Goal: Task Accomplishment & Management: Use online tool/utility

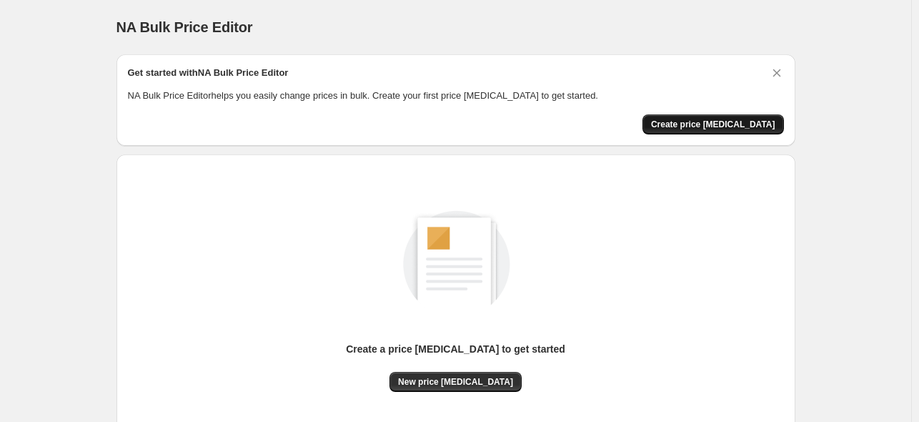
click at [704, 120] on span "Create price change job" at bounding box center [713, 124] width 124 height 11
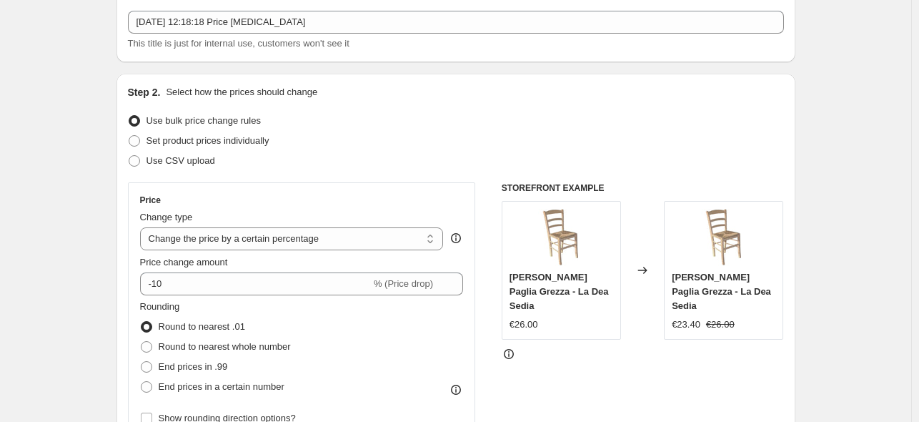
scroll to position [143, 0]
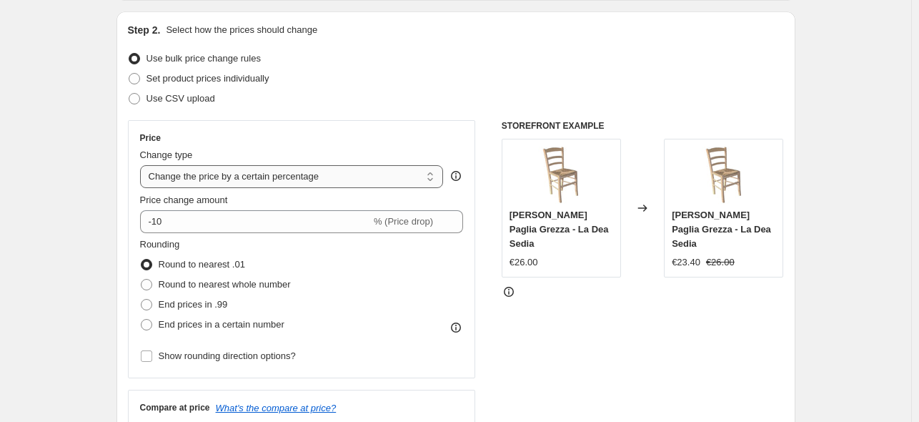
click at [327, 174] on select "Change the price to a certain amount Change the price by a certain amount Chang…" at bounding box center [292, 176] width 304 height 23
select select "pcap"
click at [143, 165] on select "Change the price to a certain amount Change the price by a certain amount Chang…" at bounding box center [292, 176] width 304 height 23
type input "-20"
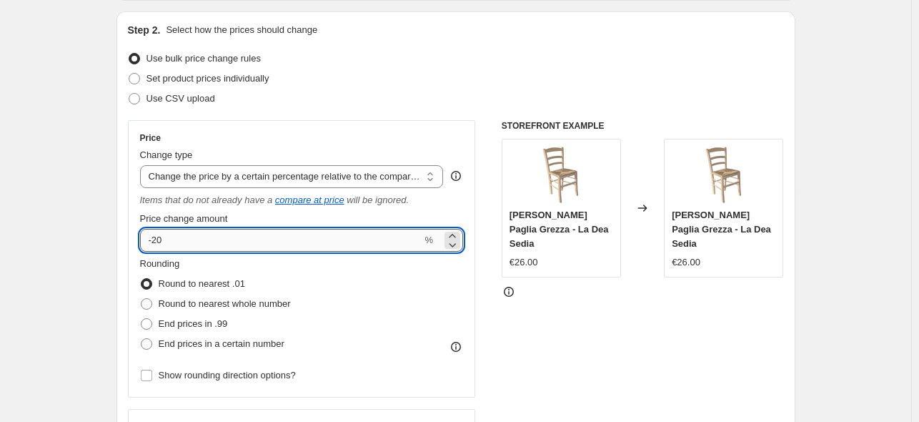
click at [244, 243] on input "-20" at bounding box center [281, 240] width 282 height 23
click at [244, 242] on input "-20" at bounding box center [281, 240] width 282 height 23
type input "-2"
type input "20"
click at [534, 309] on div "STOREFRONT EXAMPLE Sedia Paesana Paglia Grezza - La Dea Sedia €26.00 Changed to…" at bounding box center [643, 304] width 282 height 369
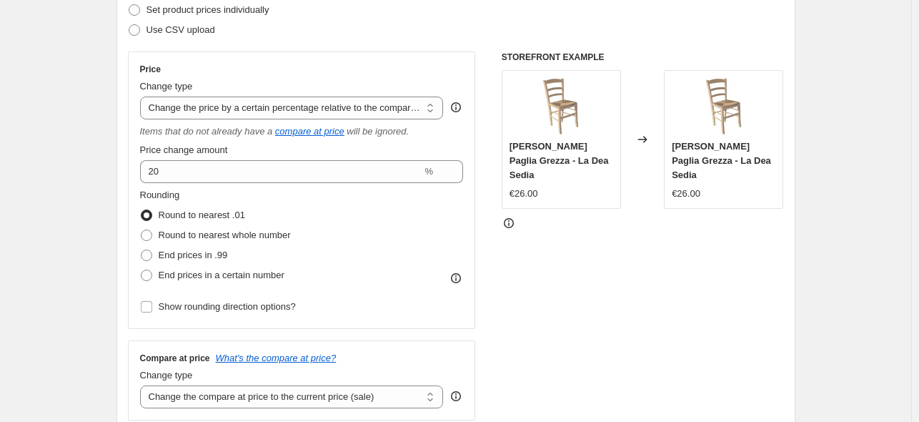
scroll to position [214, 0]
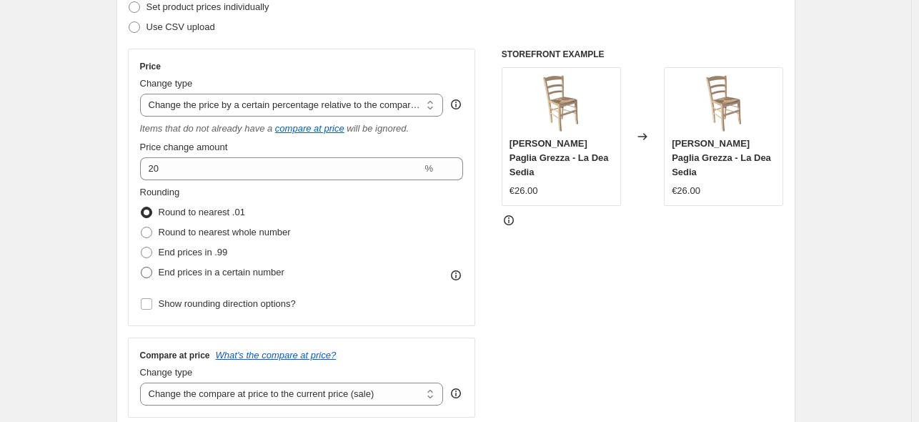
click at [203, 274] on span "End prices in a certain number" at bounding box center [222, 271] width 126 height 11
click at [141, 267] on input "End prices in a certain number" at bounding box center [141, 266] width 1 height 1
radio input "true"
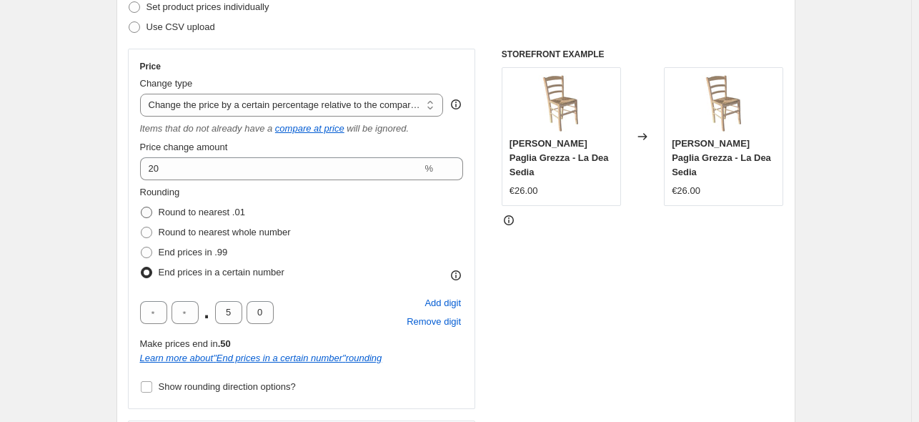
click at [174, 211] on span "Round to nearest .01" at bounding box center [202, 211] width 86 height 11
click at [141, 207] on input "Round to nearest .01" at bounding box center [141, 206] width 1 height 1
radio input "true"
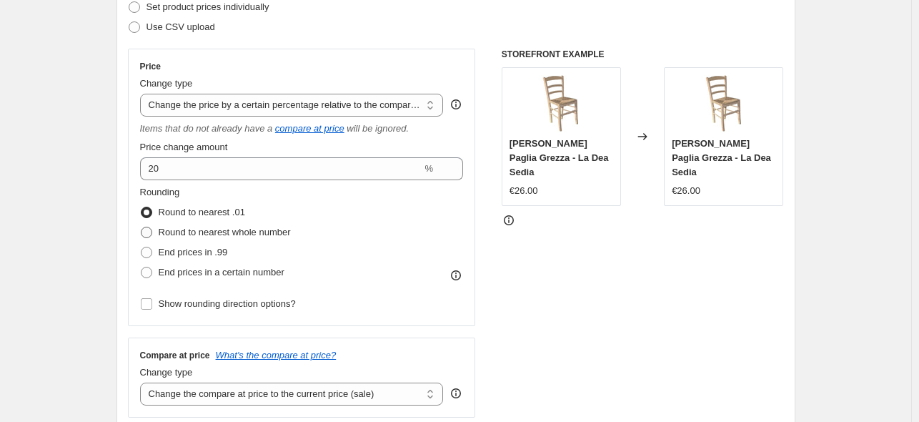
click at [209, 240] on label "Round to nearest whole number" at bounding box center [215, 232] width 151 height 20
click at [141, 227] on input "Round to nearest whole number" at bounding box center [141, 226] width 1 height 1
radio input "true"
click at [274, 101] on select "Change the price to a certain amount Change the price by a certain amount Chang…" at bounding box center [292, 105] width 304 height 23
select select "bcap"
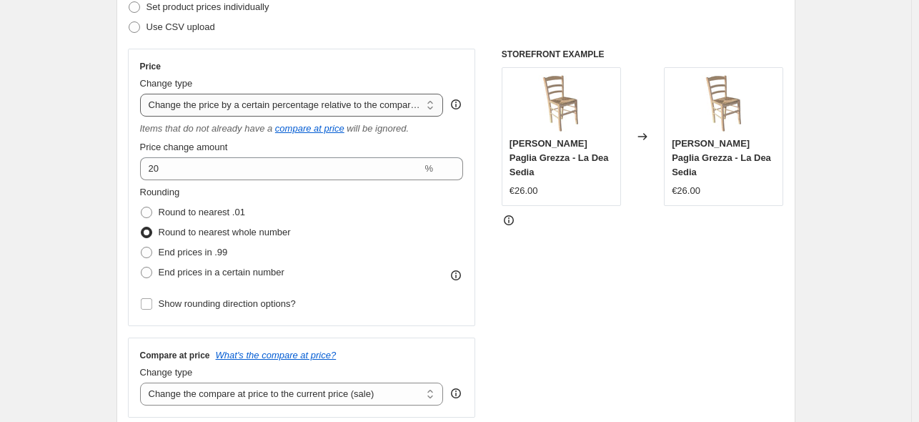
click at [143, 94] on select "Change the price to a certain amount Change the price by a certain amount Chang…" at bounding box center [292, 105] width 304 height 23
type input "-12.00"
click at [386, 208] on div "Rounding Round to nearest .01 Round to nearest whole number End prices in .99 E…" at bounding box center [302, 233] width 324 height 97
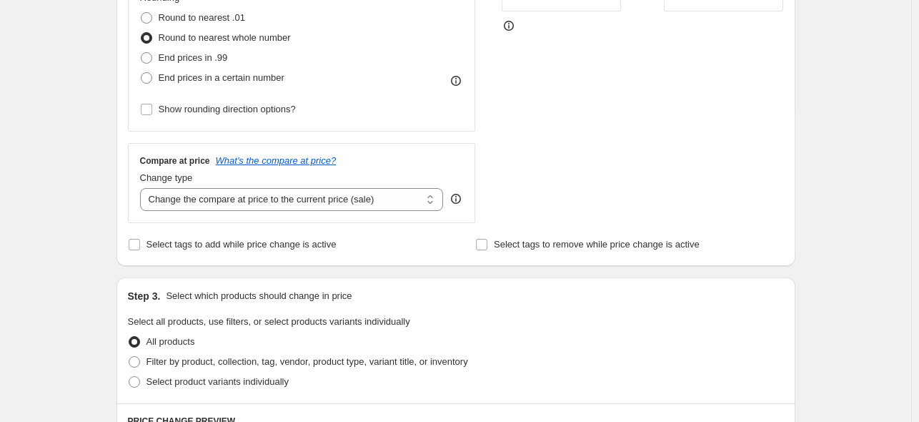
scroll to position [429, 0]
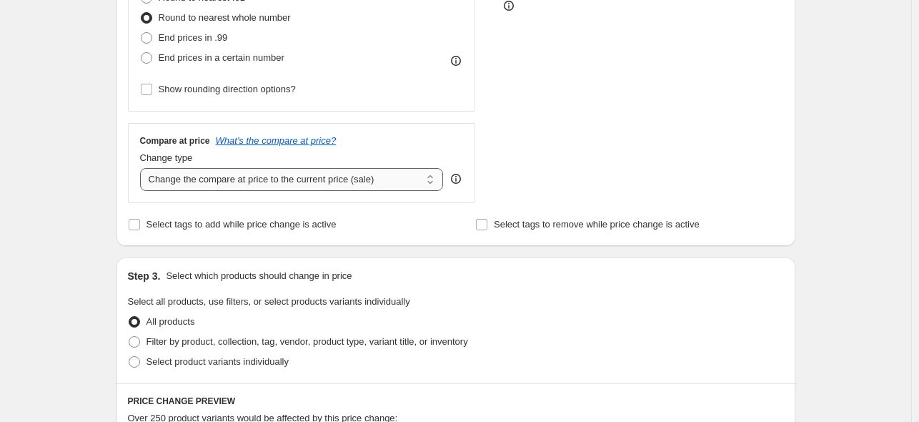
click at [364, 179] on select "Change the compare at price to the current price (sale) Change the compare at p…" at bounding box center [292, 179] width 304 height 23
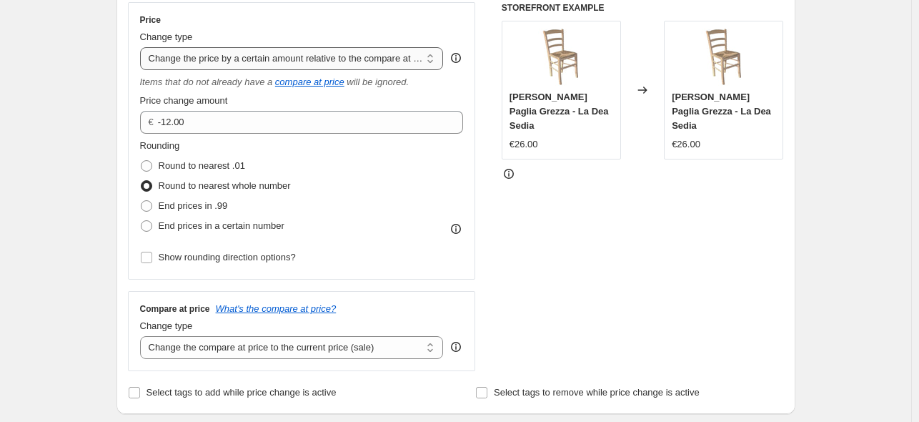
scroll to position [143, 0]
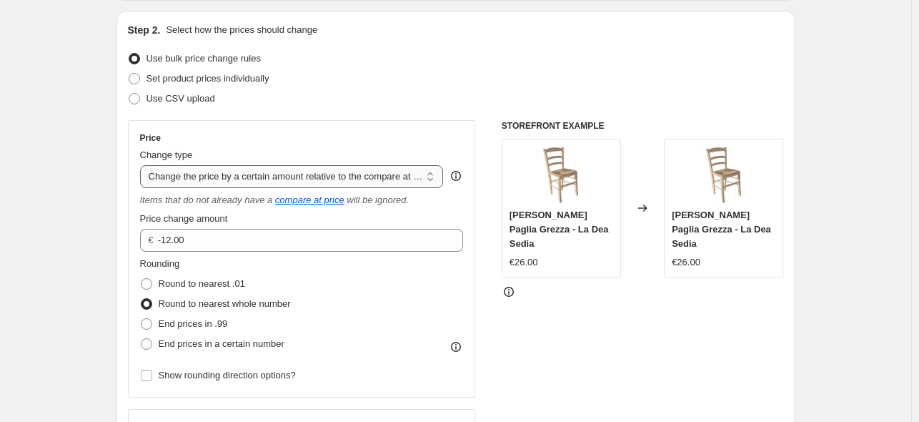
click at [346, 168] on select "Change the price to a certain amount Change the price by a certain amount Chang…" at bounding box center [292, 176] width 304 height 23
select select "no_change"
click at [143, 165] on select "Change the price to a certain amount Change the price by a certain amount Chang…" at bounding box center [292, 176] width 304 height 23
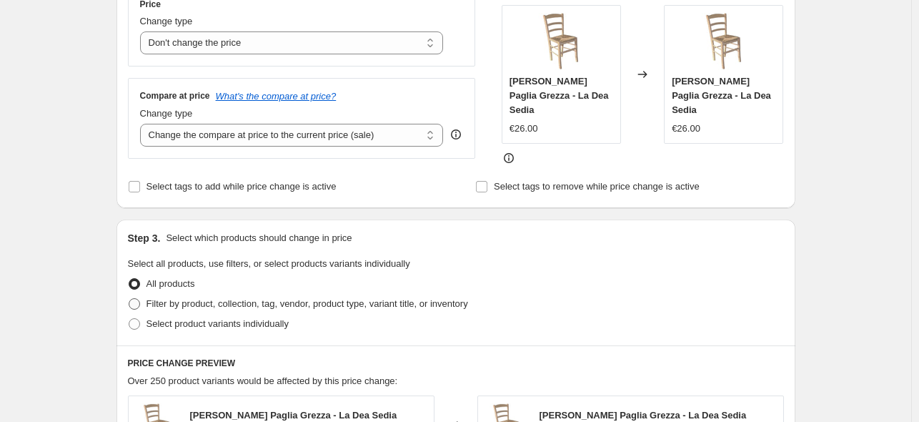
scroll to position [286, 0]
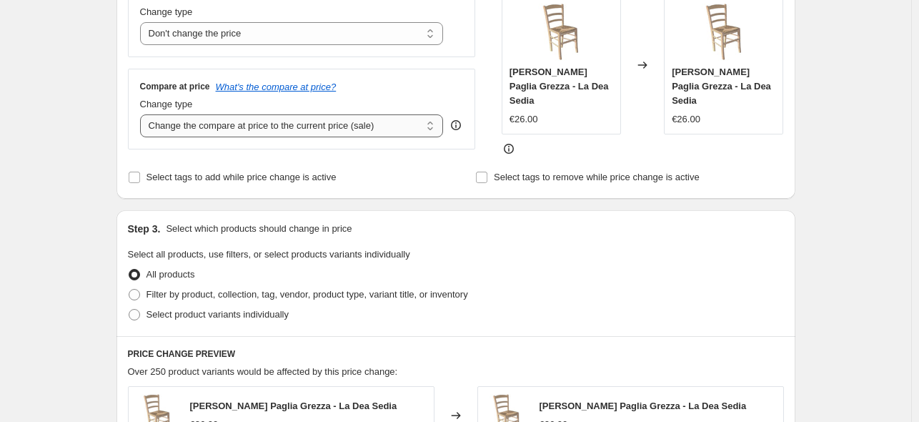
click at [302, 126] on select "Change the compare at price to the current price (sale) Change the compare at p…" at bounding box center [292, 125] width 304 height 23
select select "pp"
click at [143, 114] on select "Change the compare at price to the current price (sale) Change the compare at p…" at bounding box center [292, 125] width 304 height 23
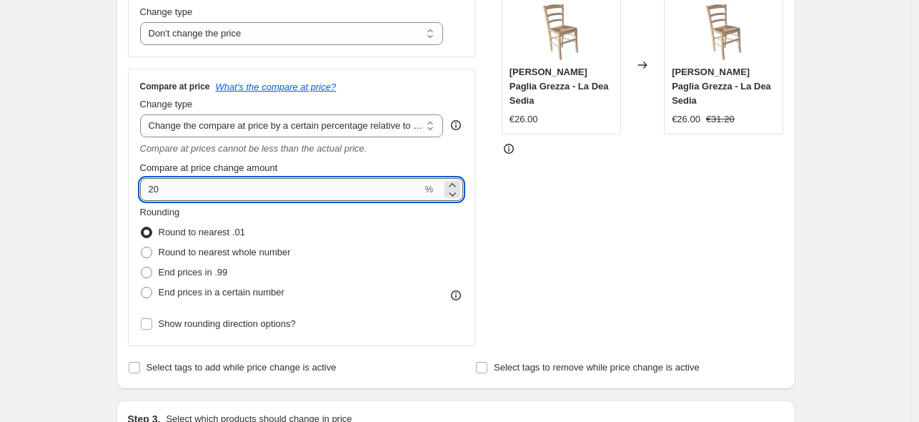
click at [236, 191] on input "20" at bounding box center [281, 189] width 282 height 23
type input "2"
type input "20"
click at [609, 170] on div "STOREFRONT EXAMPLE Sedia Paesana Paglia Grezza - La Dea Sedia €26.00 Changed to…" at bounding box center [643, 161] width 282 height 369
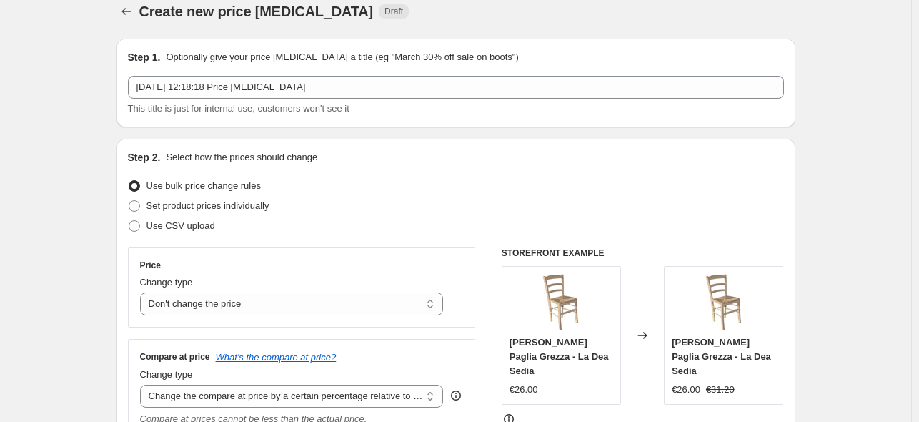
scroll to position [0, 0]
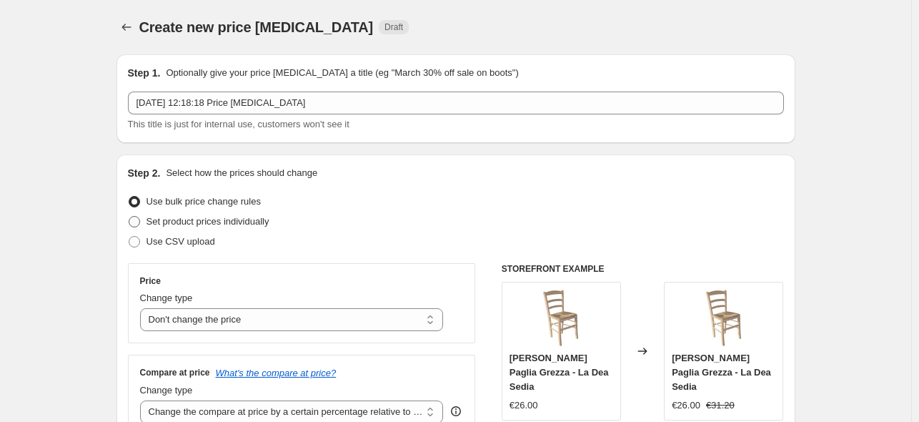
click at [264, 225] on span "Set product prices individually" at bounding box center [207, 221] width 123 height 11
click at [129, 216] on input "Set product prices individually" at bounding box center [129, 216] width 1 height 1
radio input "true"
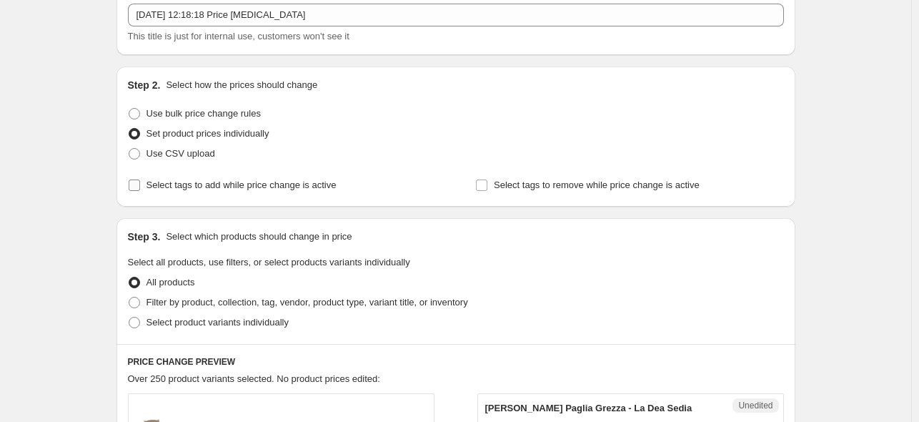
scroll to position [143, 0]
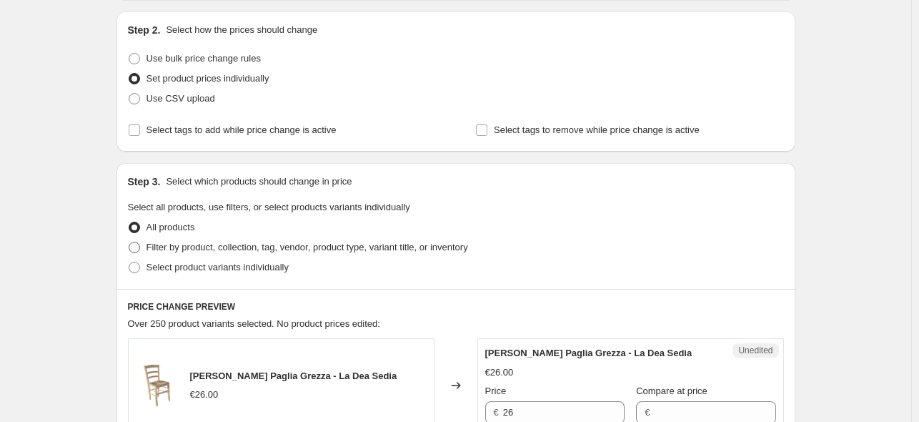
click at [298, 241] on span "Filter by product, collection, tag, vendor, product type, variant title, or inv…" at bounding box center [307, 246] width 322 height 11
click at [129, 241] on input "Filter by product, collection, tag, vendor, product type, variant title, or inv…" at bounding box center [129, 241] width 1 height 1
radio input "true"
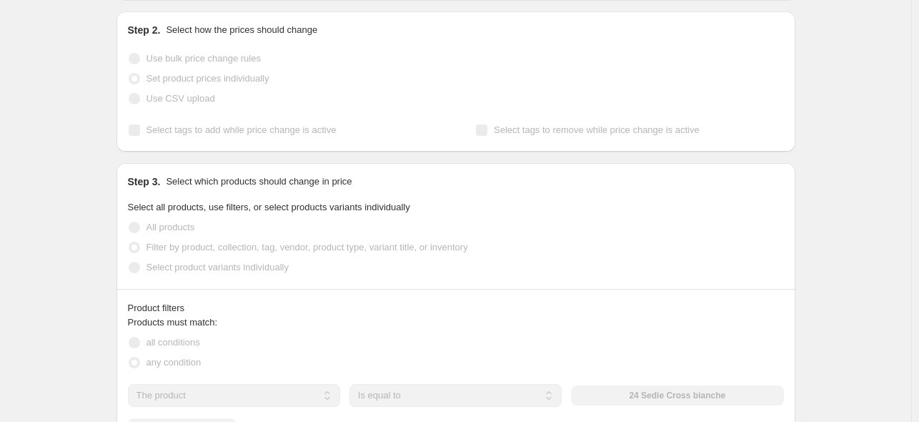
scroll to position [214, 0]
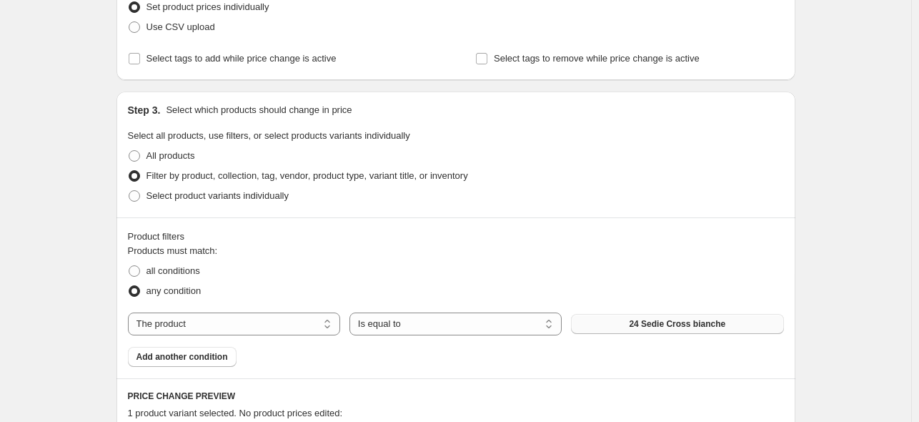
click at [654, 325] on span "24 Sedie Cross bianche" at bounding box center [677, 323] width 96 height 11
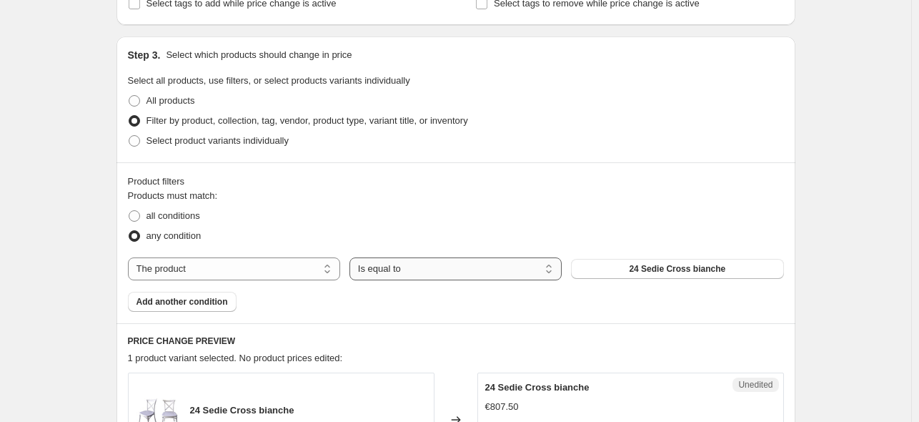
scroll to position [286, 0]
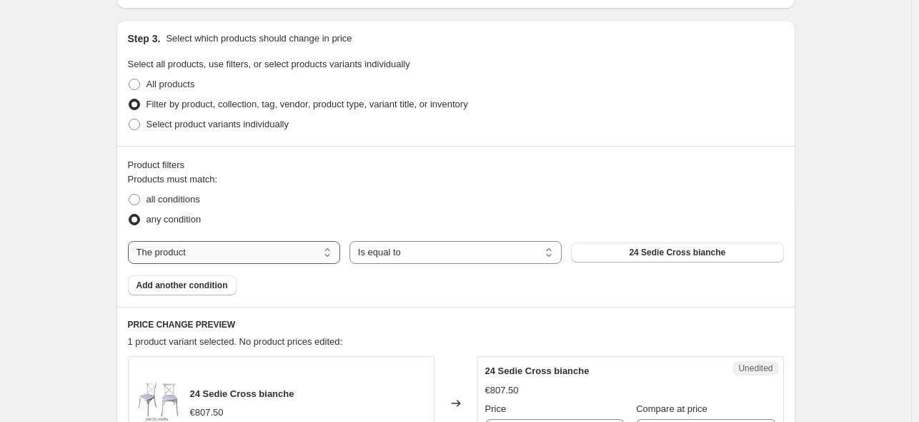
click at [209, 252] on select "The product The product's collection The product's tag The product's vendor The…" at bounding box center [234, 252] width 212 height 23
select select "title"
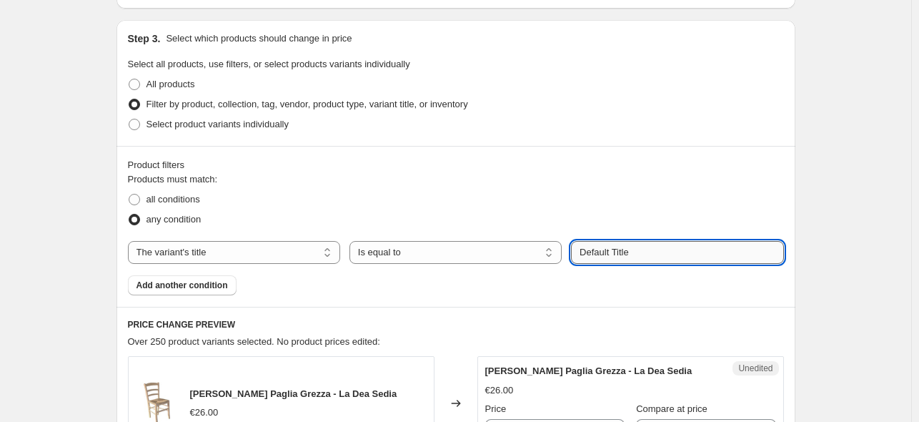
click at [655, 256] on input "Default Title" at bounding box center [677, 252] width 212 height 23
click at [655, 255] on input "Default Title" at bounding box center [677, 252] width 212 height 23
click at [655, 254] on input "Default Title" at bounding box center [677, 252] width 212 height 23
type input "Sedia"
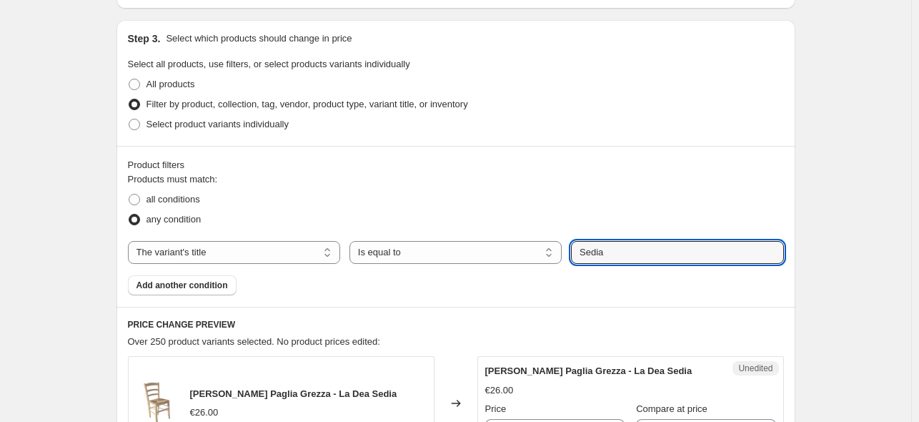
click at [587, 282] on div "Products must match: all conditions any condition The product The product's col…" at bounding box center [456, 233] width 656 height 123
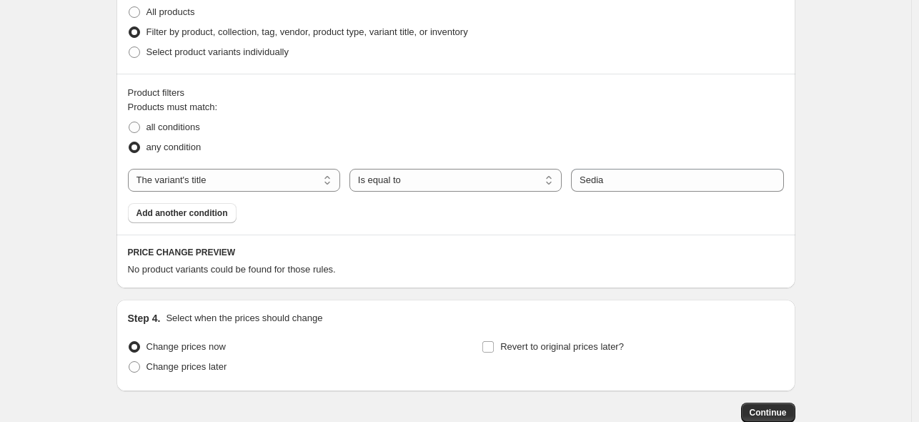
scroll to position [374, 0]
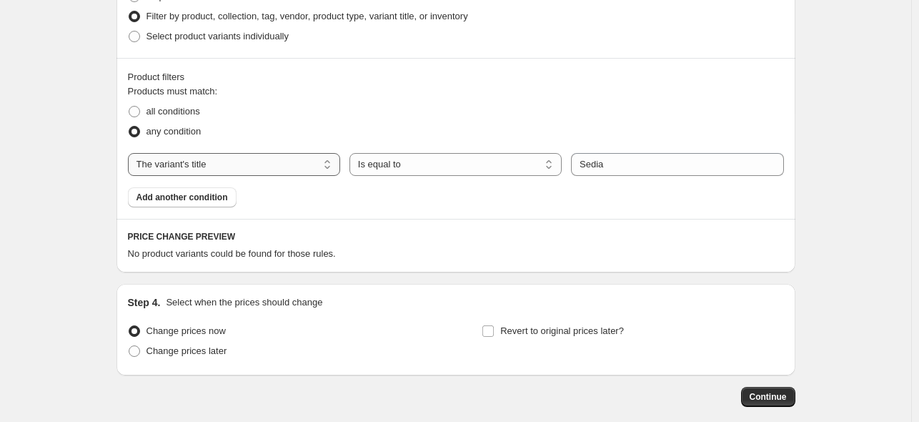
click at [259, 156] on select "The product The product's collection The product's tag The product's vendor The…" at bounding box center [234, 164] width 212 height 23
select select "tag"
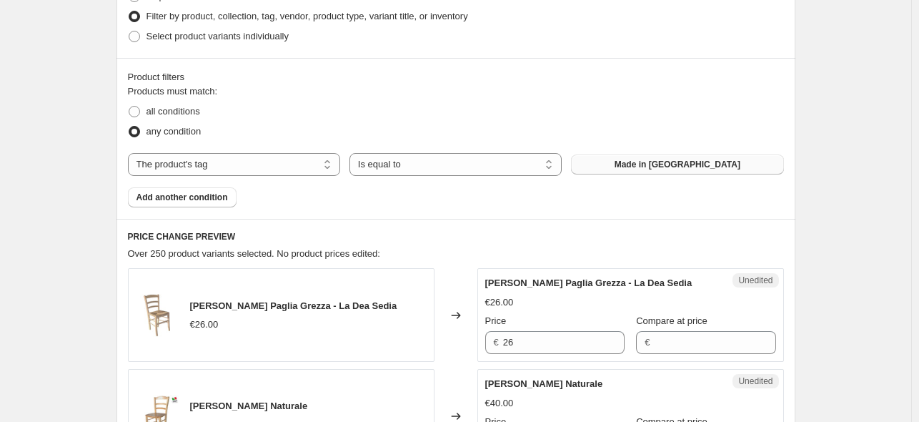
click at [636, 167] on button "Made in Italy" at bounding box center [677, 164] width 212 height 20
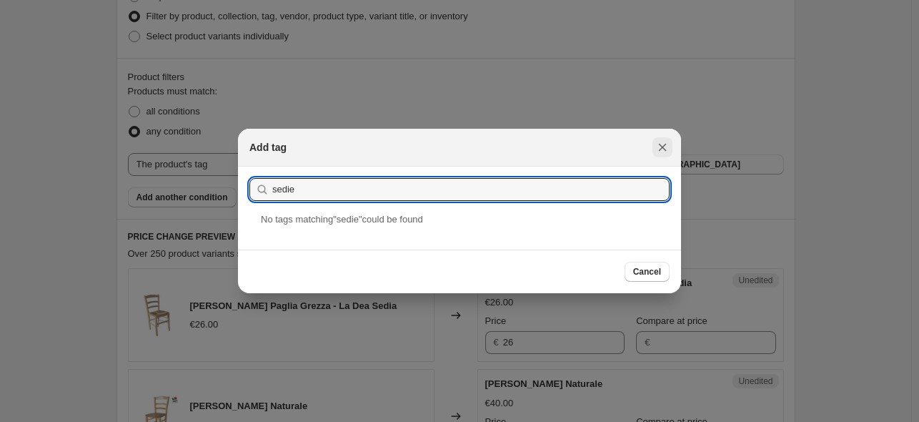
type input "sedie"
click at [664, 149] on icon "Close" at bounding box center [663, 148] width 8 height 8
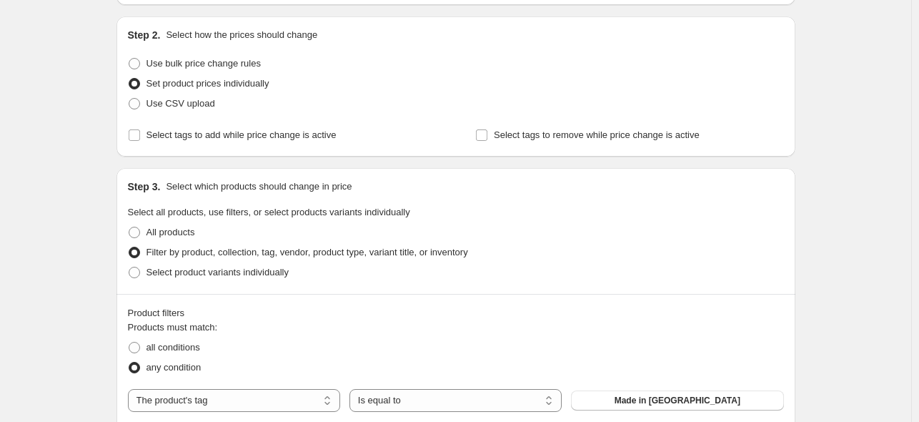
scroll to position [88, 0]
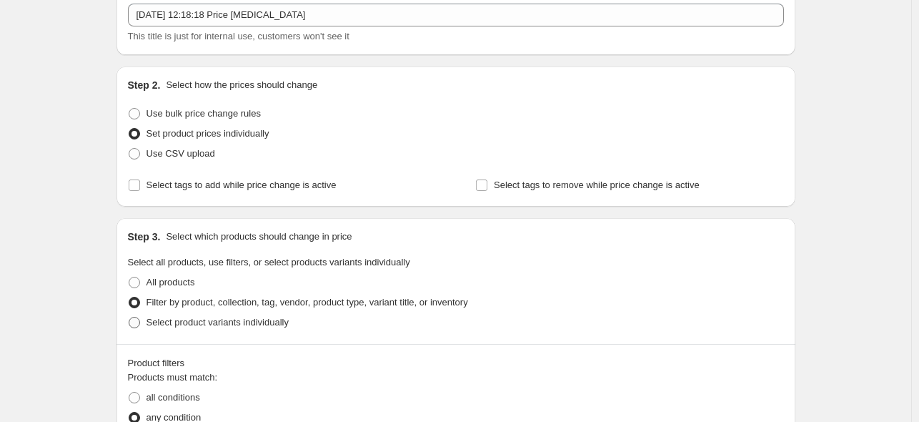
click at [221, 327] on span "Select product variants individually" at bounding box center [217, 322] width 142 height 11
click at [129, 317] on input "Select product variants individually" at bounding box center [129, 317] width 1 height 1
radio input "true"
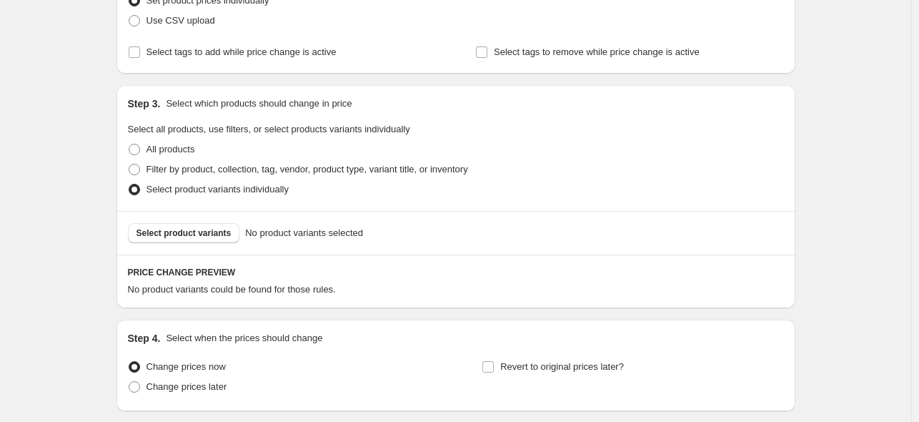
scroll to position [231, 0]
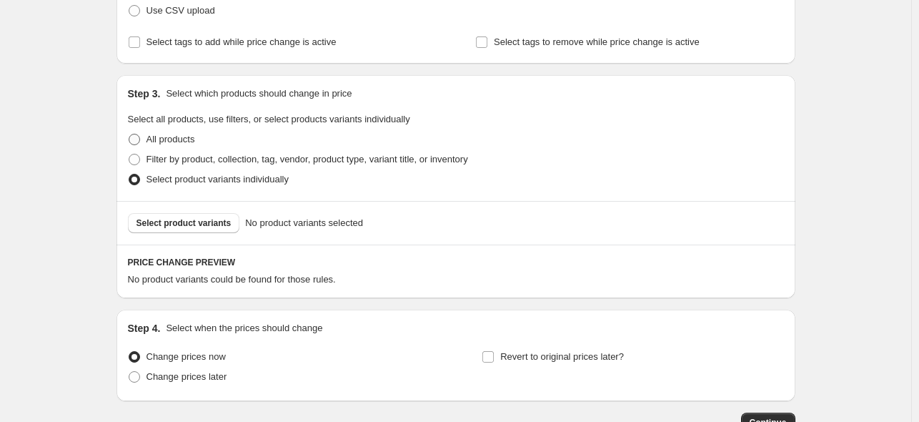
click at [151, 135] on span "All products" at bounding box center [170, 139] width 49 height 11
click at [129, 134] on input "All products" at bounding box center [129, 134] width 1 height 1
radio input "true"
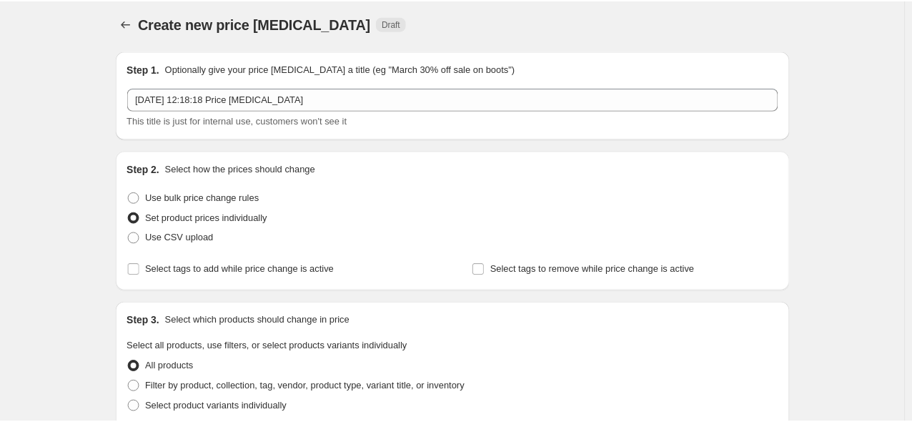
scroll to position [0, 0]
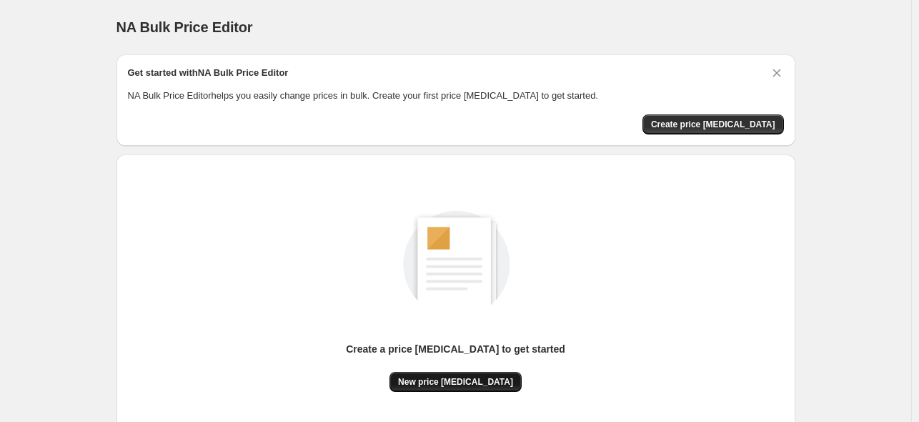
click at [468, 382] on span "New price change job" at bounding box center [455, 381] width 115 height 11
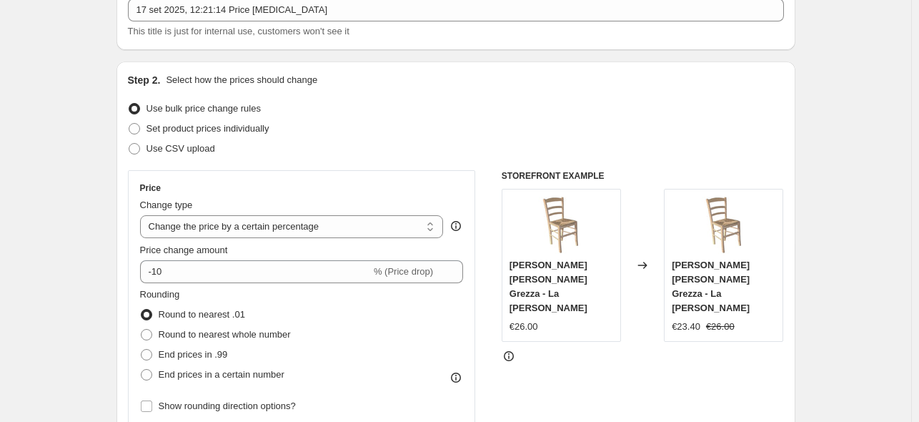
scroll to position [143, 0]
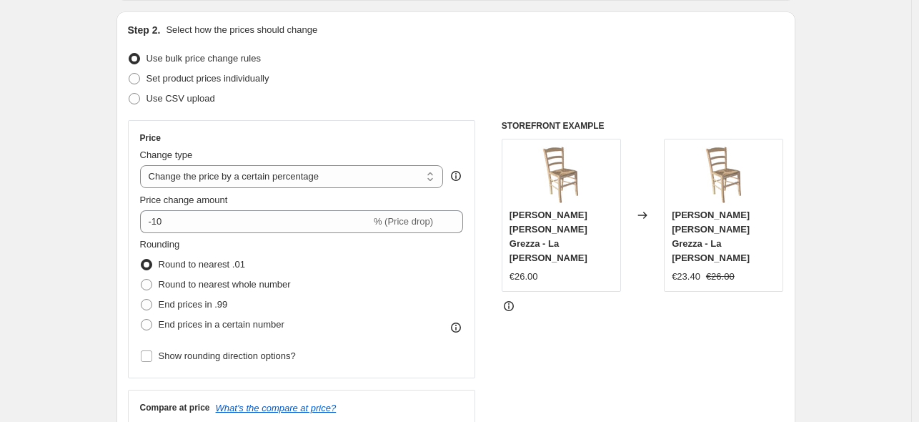
drag, startPoint x: 266, startPoint y: 174, endPoint x: 266, endPoint y: 191, distance: 16.4
click at [266, 175] on select "Change the price to a certain amount Change the price by a certain amount Chang…" at bounding box center [292, 176] width 304 height 23
click at [200, 187] on select "Change the price to a certain amount Change the price by a certain amount Chang…" at bounding box center [292, 176] width 304 height 23
select select "no_change"
click at [143, 165] on select "Change the price to a certain amount Change the price by a certain amount Chang…" at bounding box center [292, 176] width 304 height 23
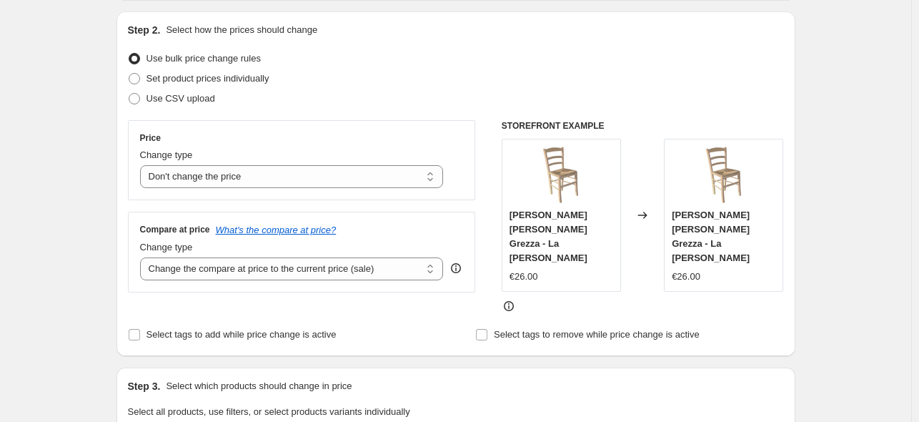
scroll to position [286, 0]
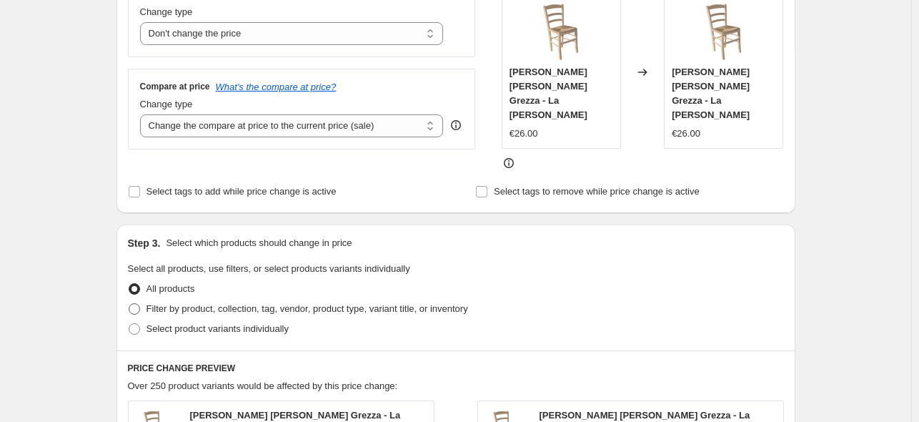
click at [206, 303] on span "Filter by product, collection, tag, vendor, product type, variant title, or inv…" at bounding box center [307, 308] width 322 height 11
click at [129, 303] on input "Filter by product, collection, tag, vendor, product type, variant title, or inv…" at bounding box center [129, 303] width 1 height 1
radio input "true"
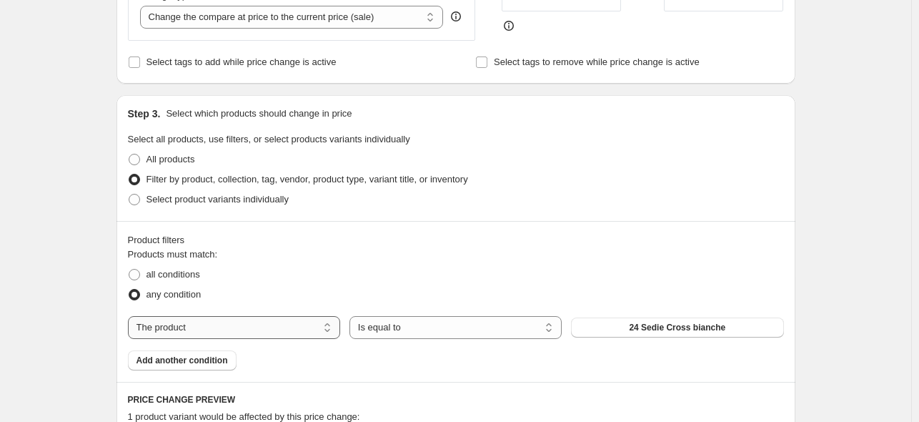
scroll to position [429, 0]
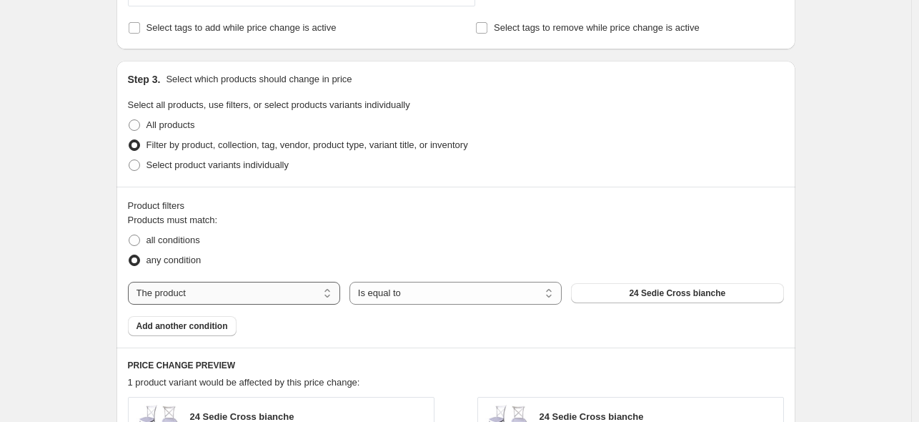
click at [193, 292] on select "The product The product's collection The product's tag The product's vendor The…" at bounding box center [234, 292] width 212 height 23
select select "collection"
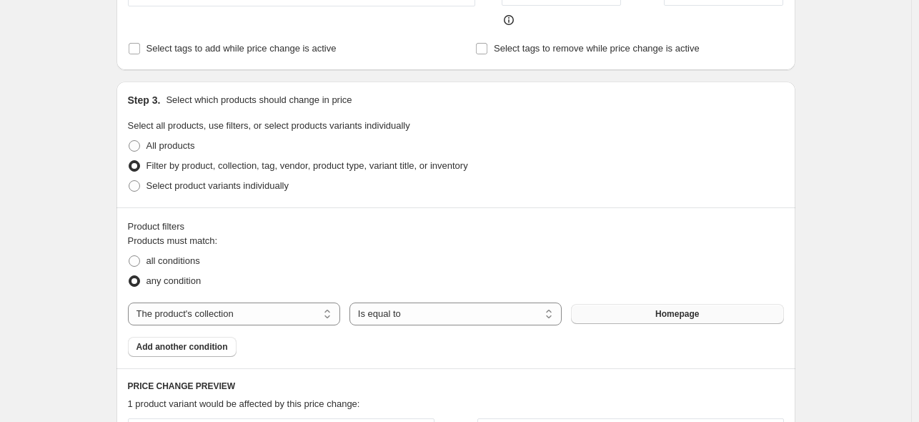
click at [665, 308] on span "Homepage" at bounding box center [677, 313] width 44 height 11
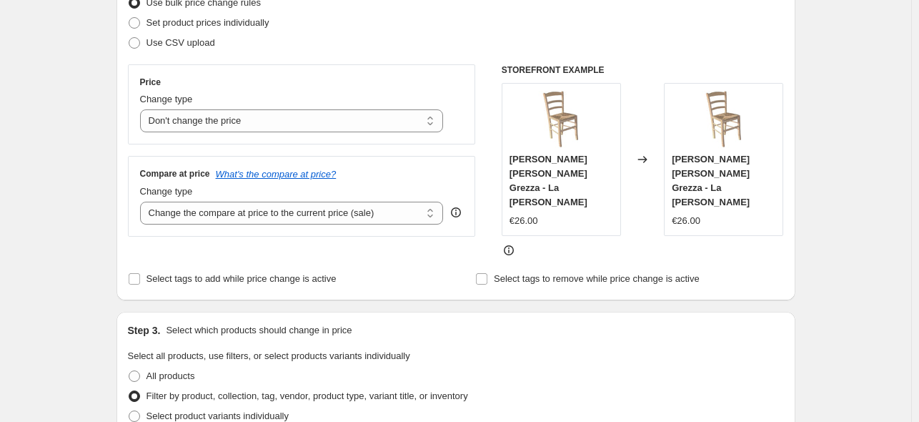
scroll to position [202, 0]
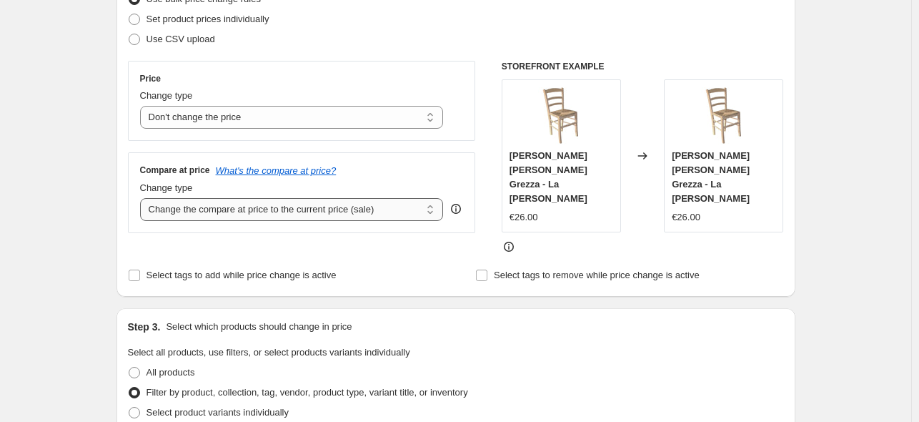
click at [306, 204] on select "Change the compare at price to the current price (sale) Change the compare at p…" at bounding box center [292, 209] width 304 height 23
select select "pp"
click at [143, 198] on select "Change the compare at price to the current price (sale) Change the compare at p…" at bounding box center [292, 209] width 304 height 23
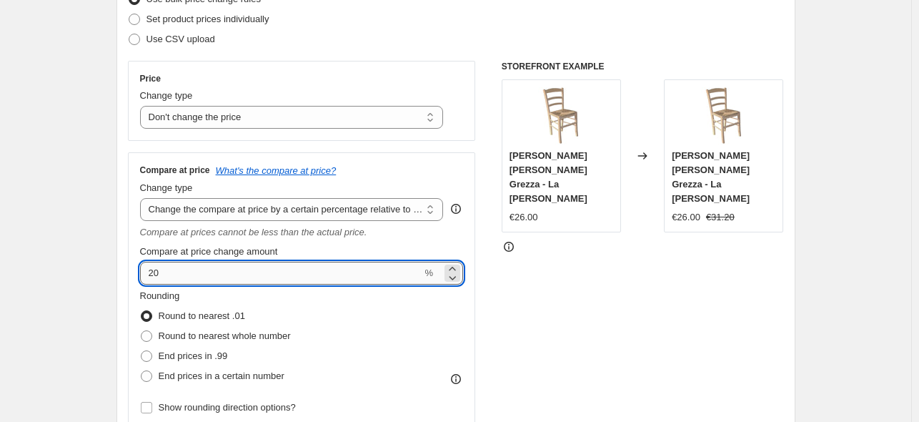
click at [221, 269] on input "20" at bounding box center [281, 272] width 282 height 23
type input "2"
type input "20"
click at [200, 357] on span "End prices in .99" at bounding box center [193, 355] width 69 height 11
click at [141, 351] on input "End prices in .99" at bounding box center [141, 350] width 1 height 1
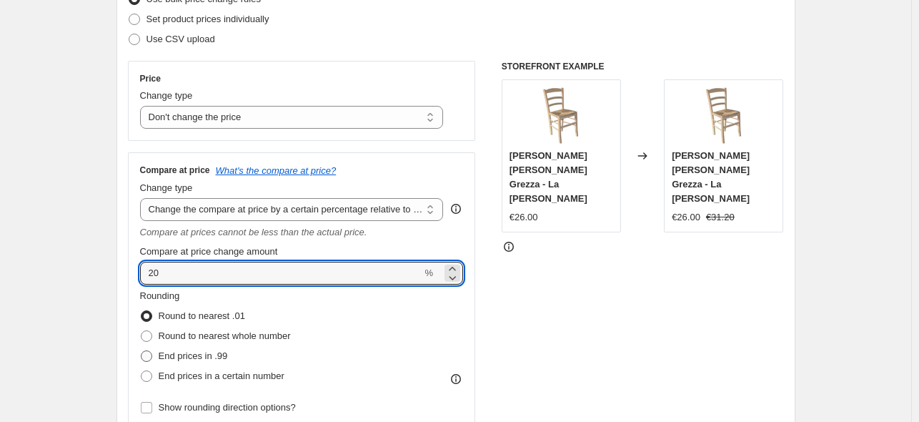
radio input "true"
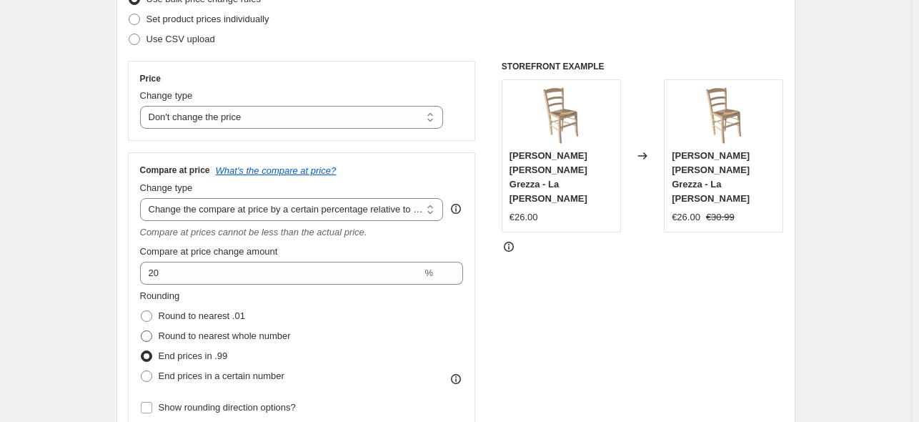
click at [269, 331] on span "Round to nearest whole number" at bounding box center [225, 335] width 132 height 11
click at [141, 331] on input "Round to nearest whole number" at bounding box center [141, 330] width 1 height 1
radio input "true"
click at [239, 315] on span "Round to nearest .01" at bounding box center [202, 315] width 86 height 11
click at [141, 311] on input "Round to nearest .01" at bounding box center [141, 310] width 1 height 1
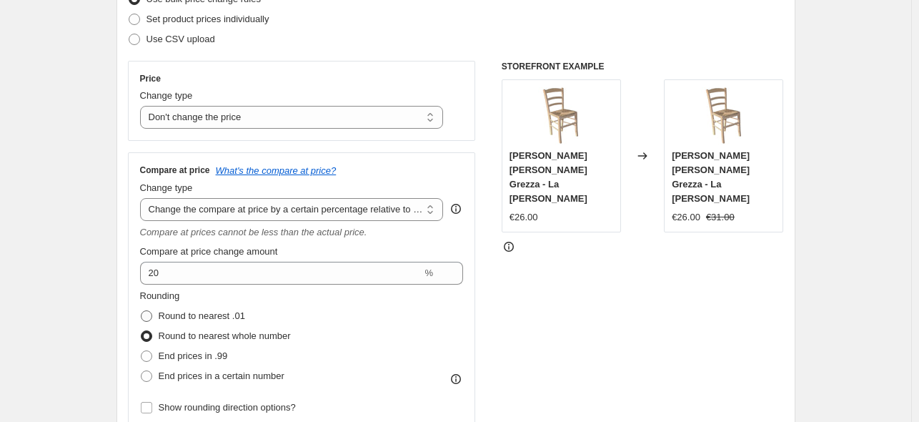
radio input "true"
click at [206, 354] on span "End prices in .99" at bounding box center [193, 355] width 69 height 11
click at [141, 351] on input "End prices in .99" at bounding box center [141, 350] width 1 height 1
radio input "true"
click at [200, 317] on span "Round to nearest .01" at bounding box center [202, 315] width 86 height 11
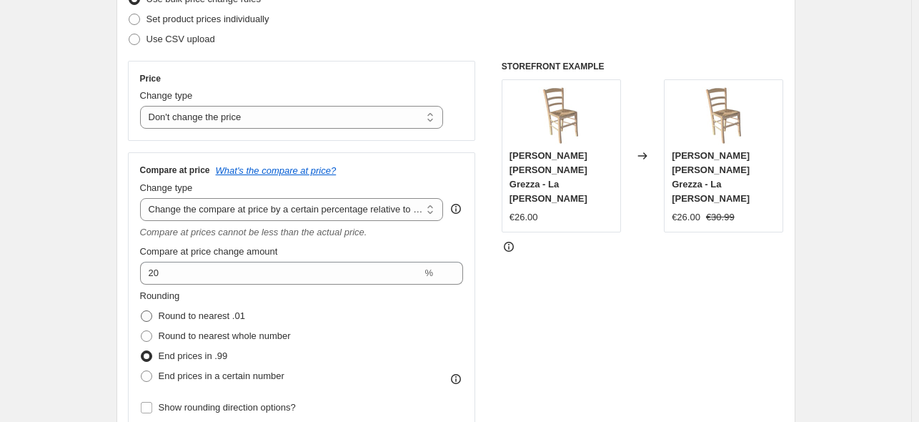
click at [141, 311] on input "Round to nearest .01" at bounding box center [141, 310] width 1 height 1
radio input "true"
click at [197, 337] on span "Round to nearest whole number" at bounding box center [225, 335] width 132 height 11
click at [141, 331] on input "Round to nearest whole number" at bounding box center [141, 330] width 1 height 1
radio input "true"
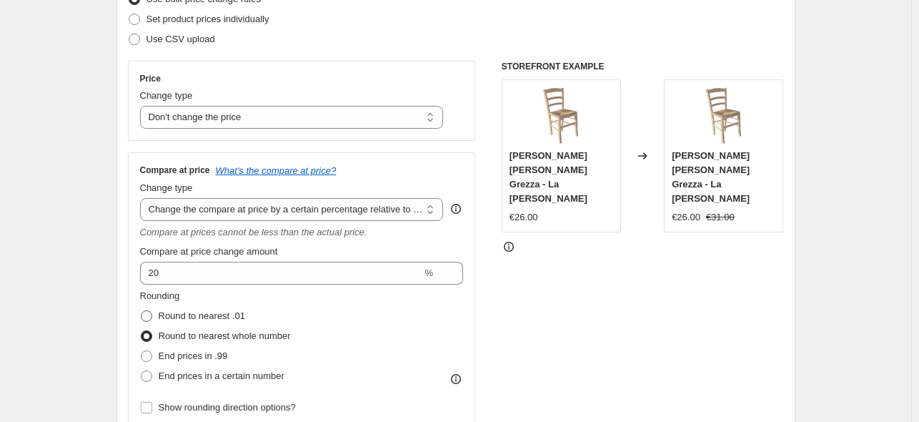
click at [205, 317] on span "Round to nearest .01" at bounding box center [202, 315] width 86 height 11
click at [141, 311] on input "Round to nearest .01" at bounding box center [141, 310] width 1 height 1
radio input "true"
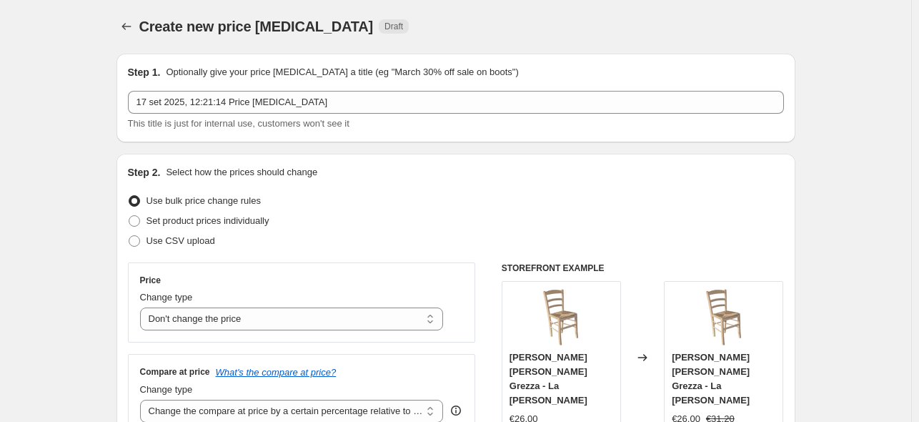
scroll to position [0, 0]
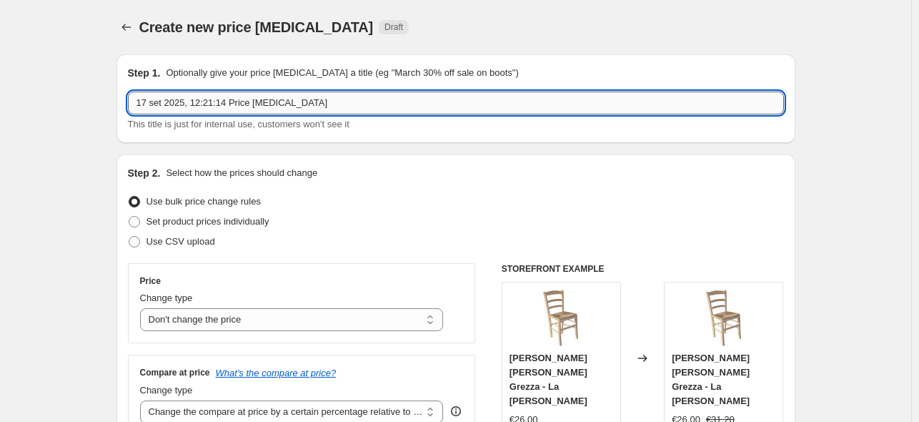
click at [421, 105] on input "17 set 2025, 12:21:14 Price change job" at bounding box center [456, 102] width 656 height 23
click at [421, 104] on input "17 set 2025, 12:21:14 Price change job" at bounding box center [456, 102] width 656 height 23
type input "+20% Aumento Prezzo di Confronto"
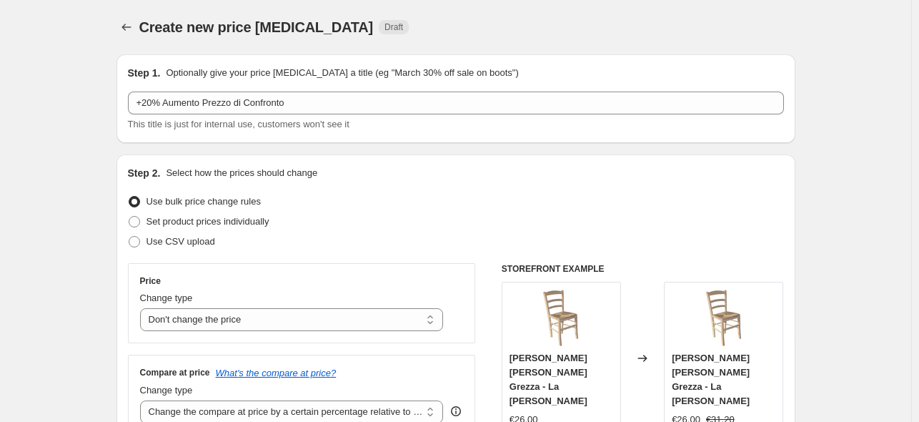
click at [497, 62] on div "Step 1. Optionally give your price change job a title (eg "March 30% off sale o…" at bounding box center [455, 98] width 679 height 89
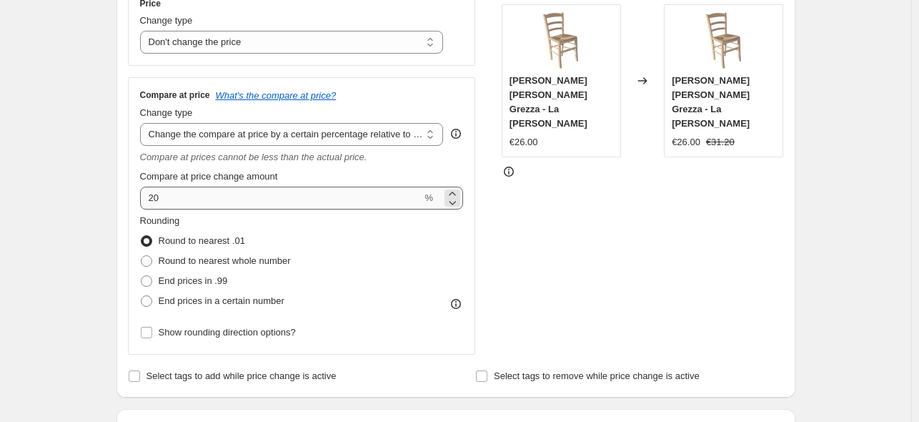
scroll to position [286, 0]
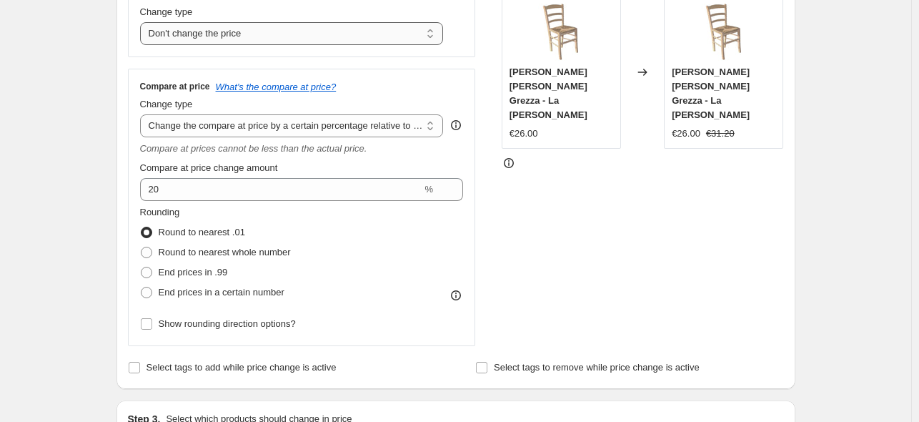
click at [199, 37] on select "Change the price to a certain amount Change the price by a certain amount Chang…" at bounding box center [292, 33] width 304 height 23
select select "percentage"
click at [143, 22] on select "Change the price to a certain amount Change the price by a certain amount Chang…" at bounding box center [292, 33] width 304 height 23
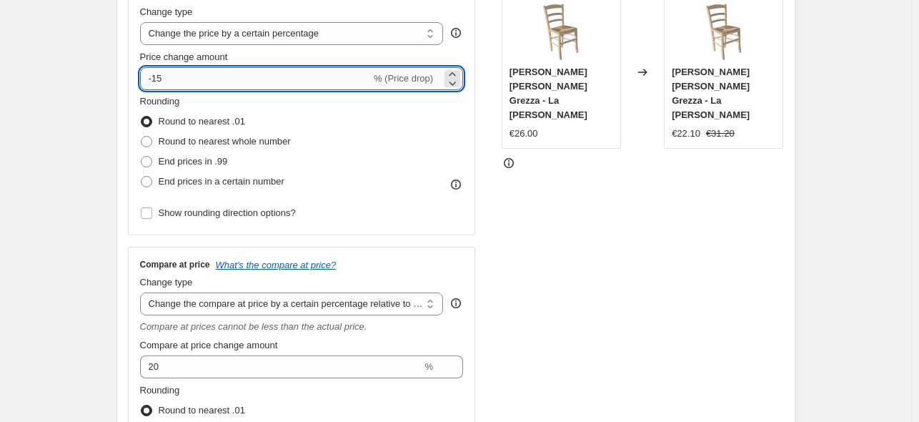
click at [212, 82] on input "-15" at bounding box center [255, 78] width 231 height 23
click at [212, 81] on input "-15" at bounding box center [255, 78] width 231 height 23
click at [214, 80] on input "-15" at bounding box center [255, 78] width 231 height 23
type input "3"
click at [475, 96] on div "Price Change type Change the price to a certain amount Change the price by a ce…" at bounding box center [302, 106] width 348 height 258
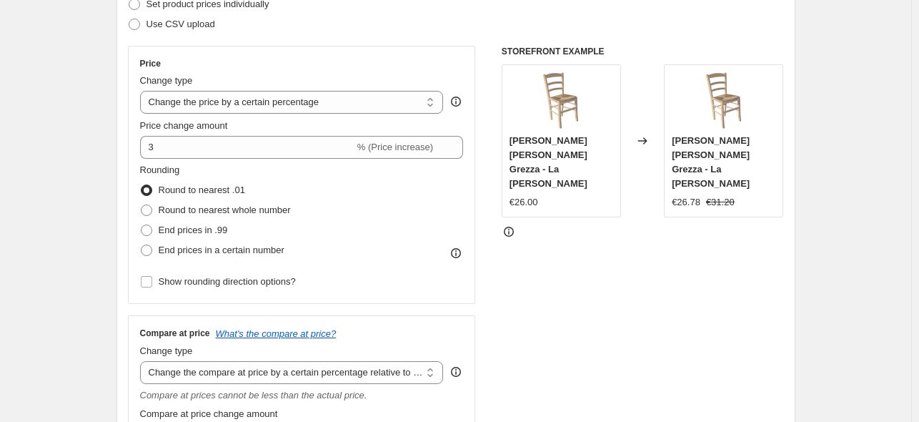
scroll to position [214, 0]
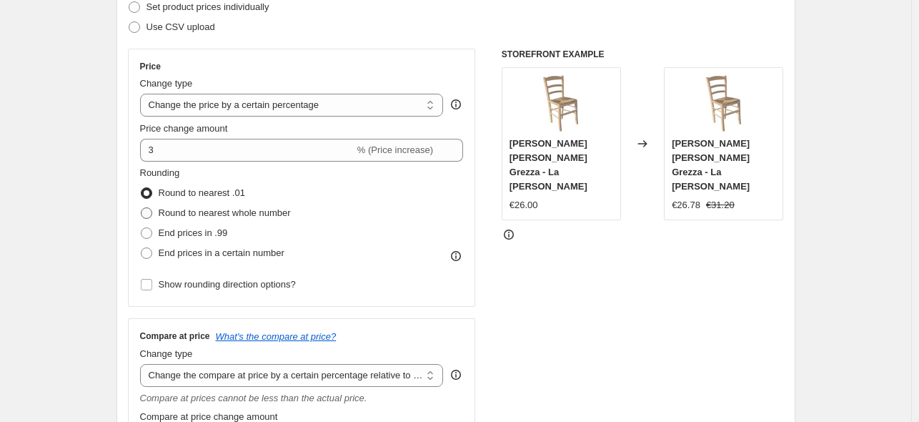
click at [229, 217] on span "Round to nearest whole number" at bounding box center [225, 212] width 132 height 11
click at [141, 208] on input "Round to nearest whole number" at bounding box center [141, 207] width 1 height 1
radio input "true"
click at [231, 187] on span "Round to nearest .01" at bounding box center [202, 192] width 86 height 11
click at [141, 187] on input "Round to nearest .01" at bounding box center [141, 187] width 1 height 1
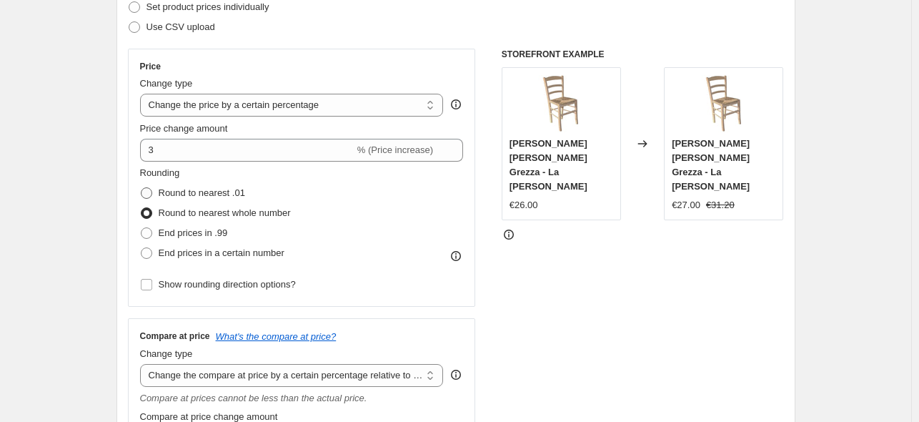
radio input "true"
click at [226, 211] on span "Round to nearest whole number" at bounding box center [225, 212] width 132 height 11
click at [141, 208] on input "Round to nearest whole number" at bounding box center [141, 207] width 1 height 1
radio input "true"
click at [221, 235] on span "End prices in .99" at bounding box center [193, 232] width 69 height 11
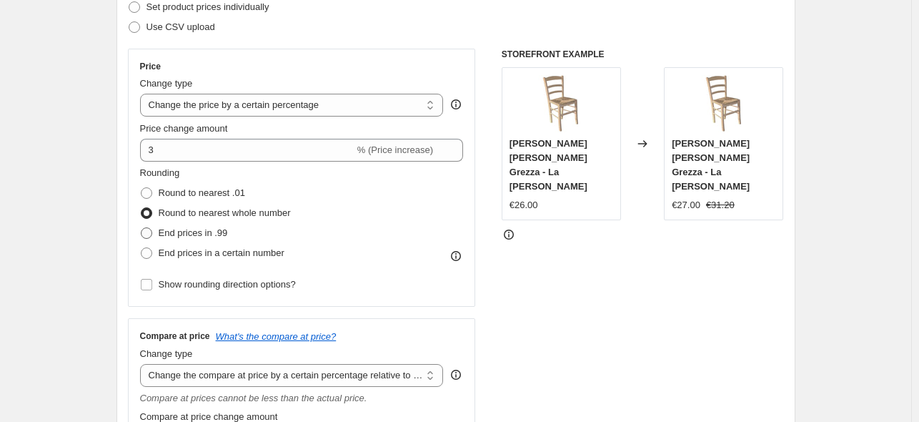
click at [141, 228] on input "End prices in .99" at bounding box center [141, 227] width 1 height 1
radio input "true"
click at [235, 251] on span "End prices in a certain number" at bounding box center [222, 252] width 126 height 11
click at [141, 248] on input "End prices in a certain number" at bounding box center [141, 247] width 1 height 1
radio input "true"
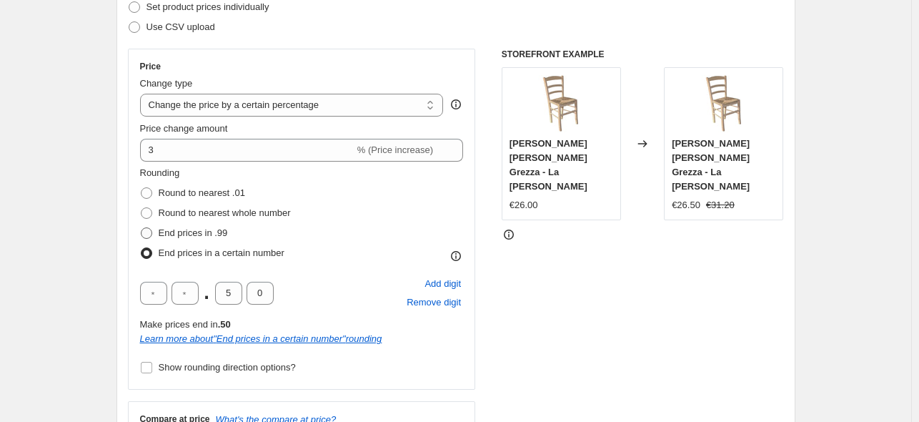
click at [200, 231] on span "End prices in .99" at bounding box center [193, 232] width 69 height 11
click at [141, 228] on input "End prices in .99" at bounding box center [141, 227] width 1 height 1
radio input "true"
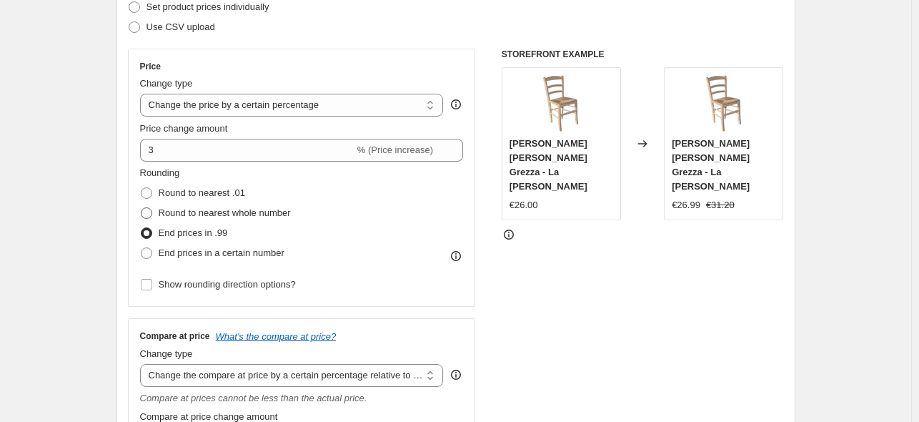
click at [210, 216] on span "Round to nearest whole number" at bounding box center [225, 212] width 132 height 11
click at [141, 208] on input "Round to nearest whole number" at bounding box center [141, 207] width 1 height 1
radio input "true"
click at [214, 194] on span "Round to nearest .01" at bounding box center [202, 192] width 86 height 11
click at [141, 188] on input "Round to nearest .01" at bounding box center [141, 187] width 1 height 1
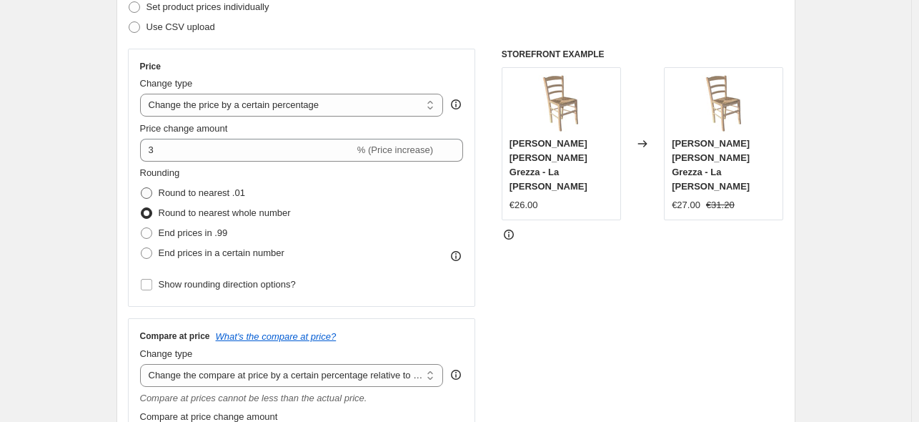
radio input "true"
click at [217, 234] on span "End prices in .99" at bounding box center [193, 232] width 69 height 11
click at [141, 228] on input "End prices in .99" at bounding box center [141, 227] width 1 height 1
radio input "true"
click at [231, 250] on span "End prices in a certain number" at bounding box center [222, 252] width 126 height 11
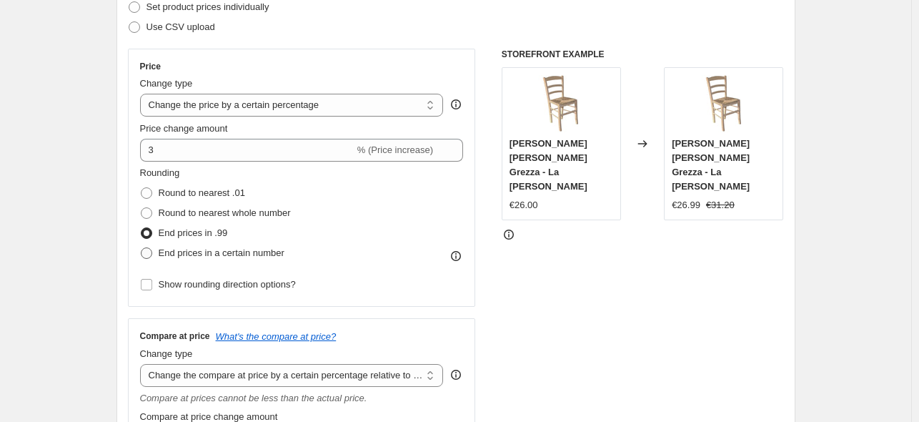
click at [141, 248] on input "End prices in a certain number" at bounding box center [141, 247] width 1 height 1
radio input "true"
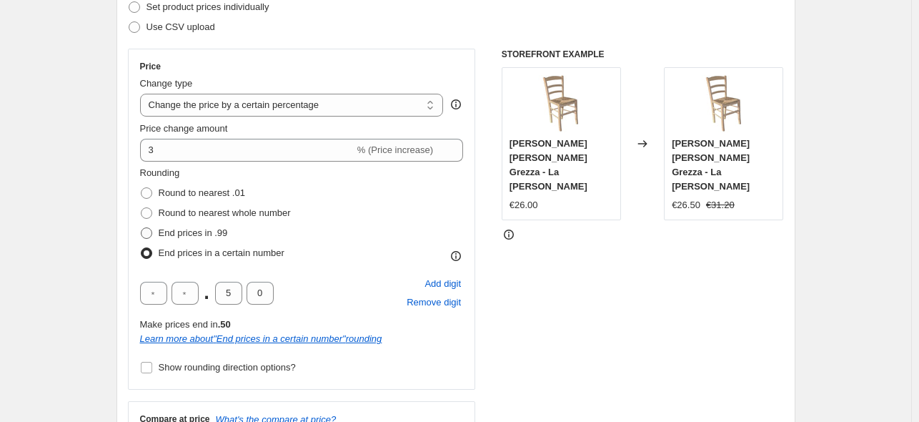
click at [220, 236] on span "End prices in .99" at bounding box center [193, 232] width 69 height 11
click at [141, 228] on input "End prices in .99" at bounding box center [141, 227] width 1 height 1
radio input "true"
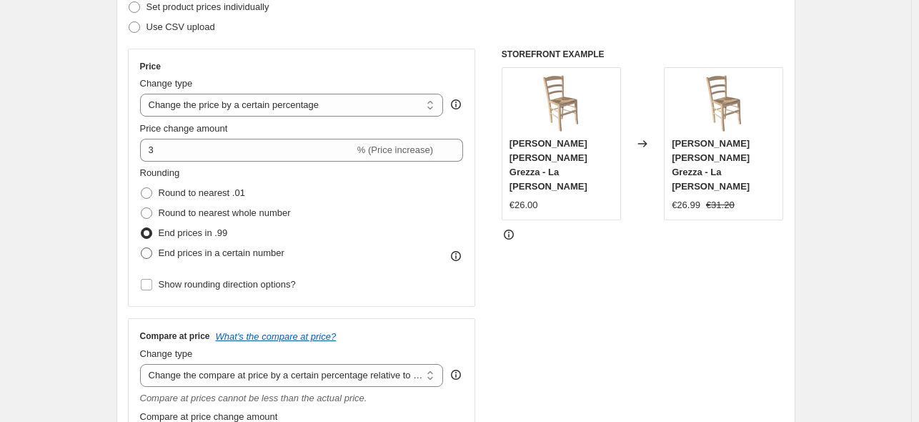
click at [211, 254] on span "End prices in a certain number" at bounding box center [222, 252] width 126 height 11
click at [141, 248] on input "End prices in a certain number" at bounding box center [141, 247] width 1 height 1
radio input "true"
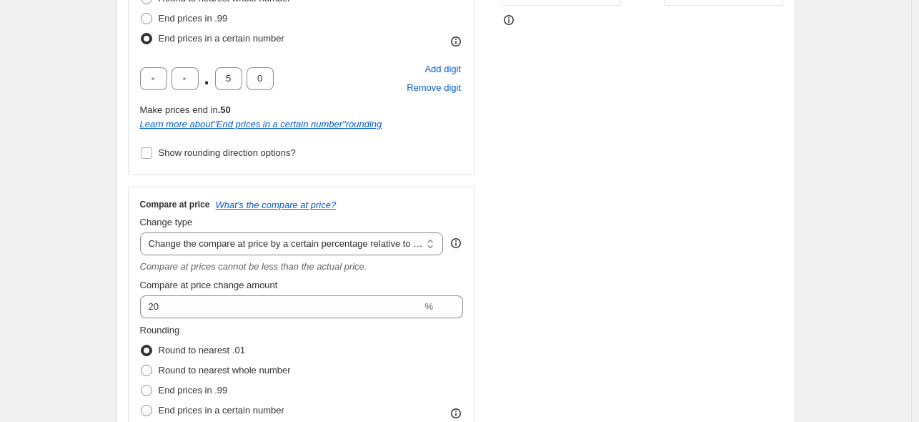
scroll to position [643, 0]
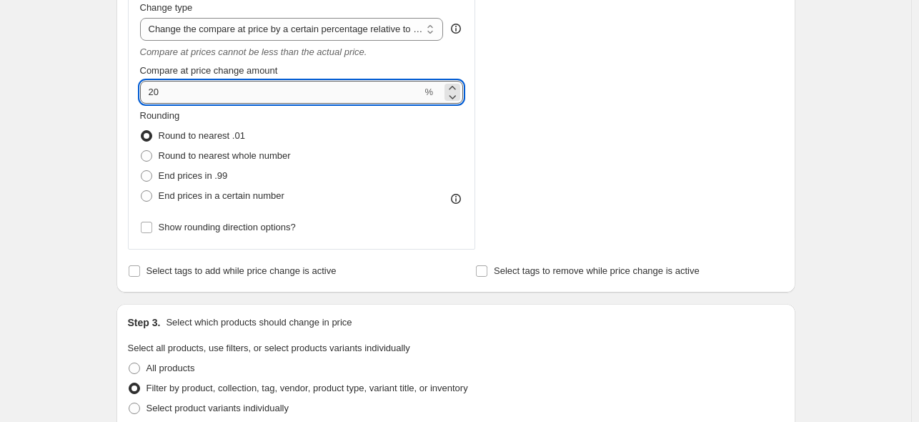
click at [164, 96] on input "20" at bounding box center [281, 92] width 282 height 23
type input "22"
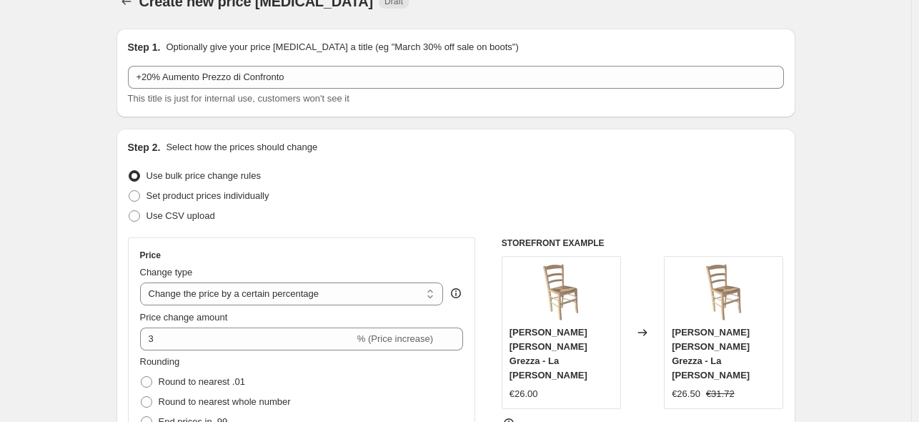
scroll to position [0, 0]
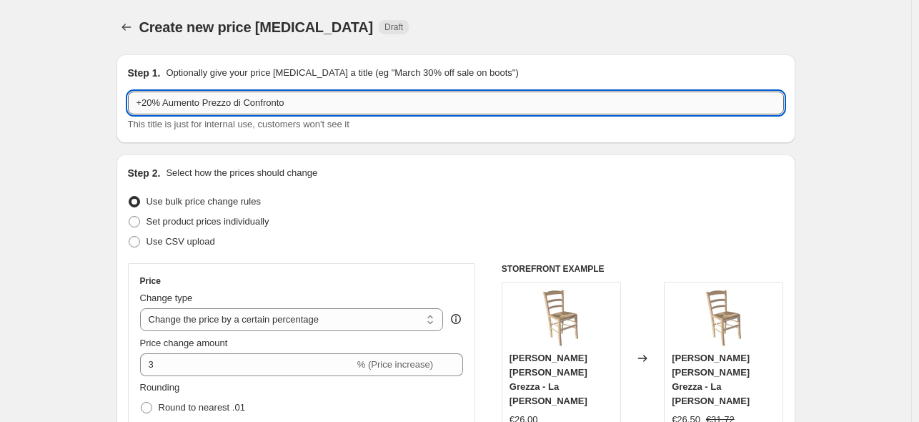
click at [317, 96] on input "+20% Aumento Prezzo di Confronto" at bounding box center [456, 102] width 656 height 23
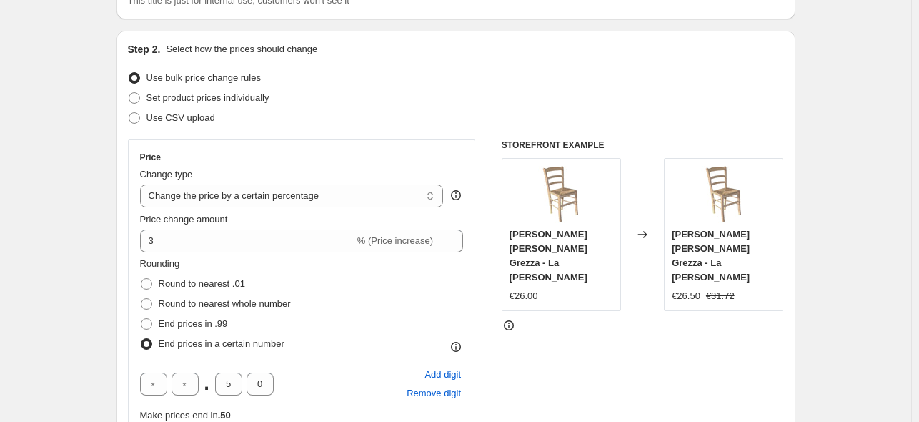
type input "+20% Aumento Prezzo di Confronto + 3% Prezzo di Vendita con Approx 0,50"
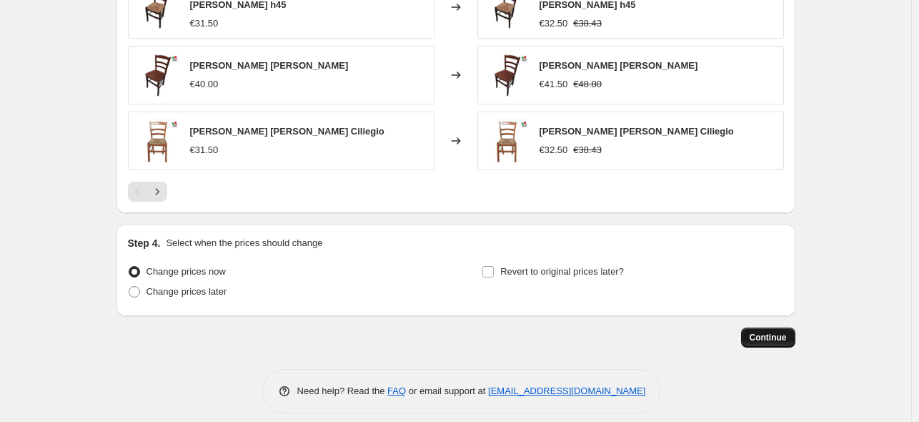
scroll to position [1445, 0]
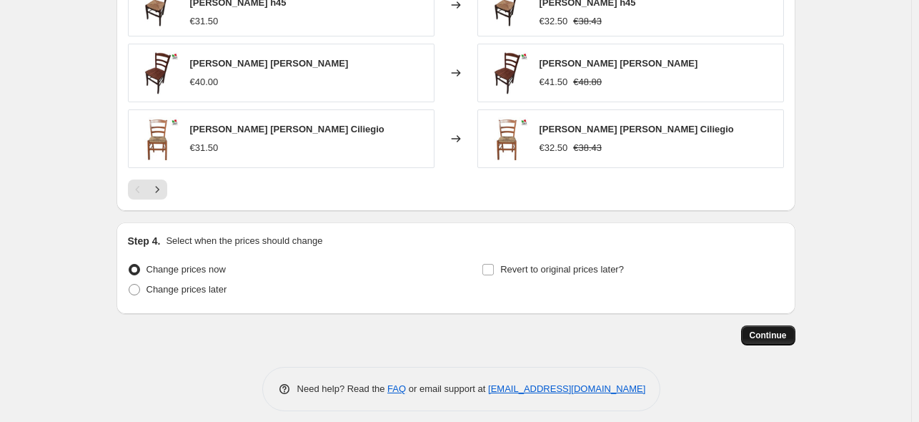
click at [768, 329] on span "Continue" at bounding box center [767, 334] width 37 height 11
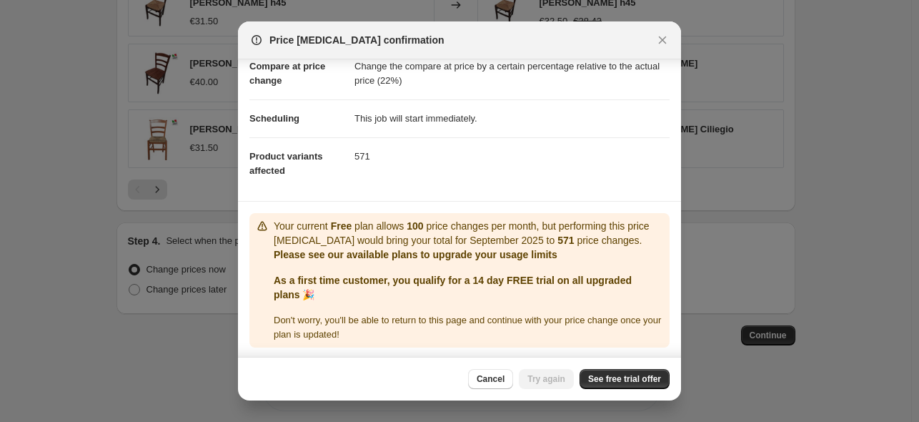
scroll to position [76, 0]
click at [617, 382] on span "See free trial offer" at bounding box center [624, 378] width 73 height 11
click at [549, 385] on button "Try again" at bounding box center [546, 379] width 55 height 20
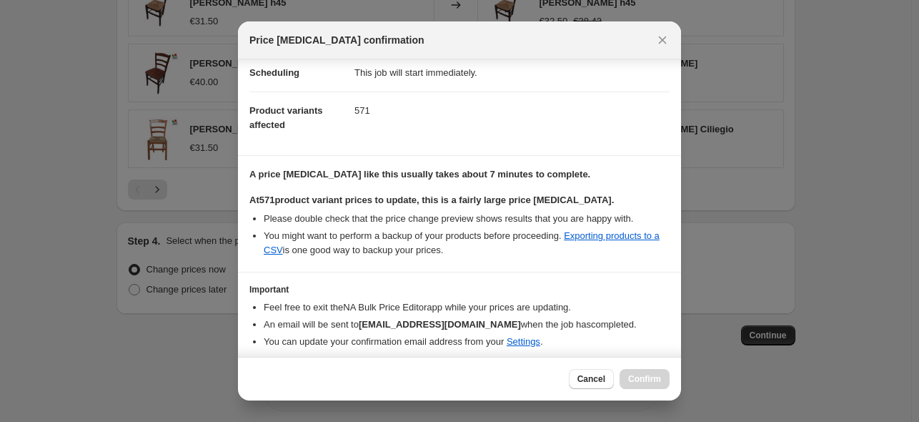
scroll to position [169, 0]
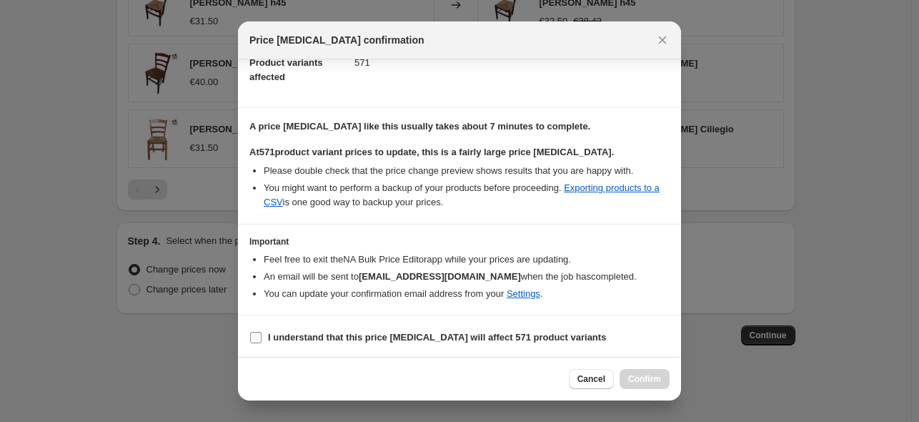
click at [387, 342] on span "I understand that this price change job will affect 571 product variants" at bounding box center [437, 337] width 338 height 14
click at [261, 342] on input "I understand that this price change job will affect 571 product variants" at bounding box center [255, 337] width 11 height 11
checkbox input "true"
click at [647, 378] on span "Confirm" at bounding box center [644, 378] width 33 height 11
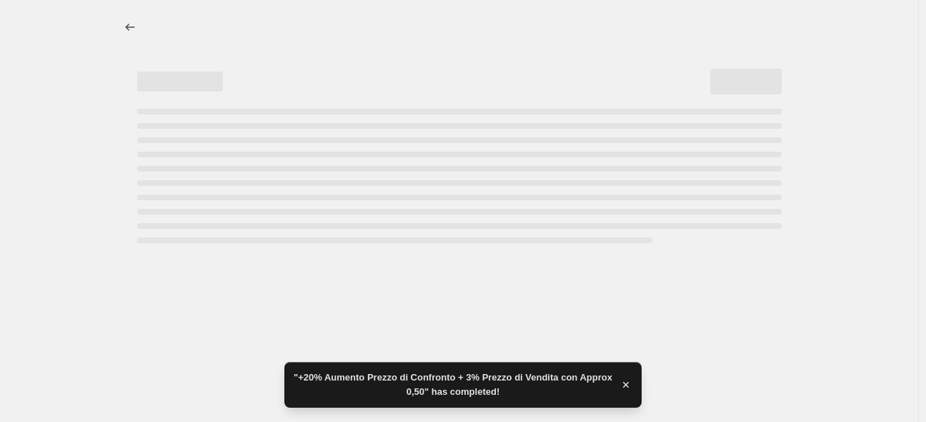
select select "percentage"
select select "pp"
select select "collection"
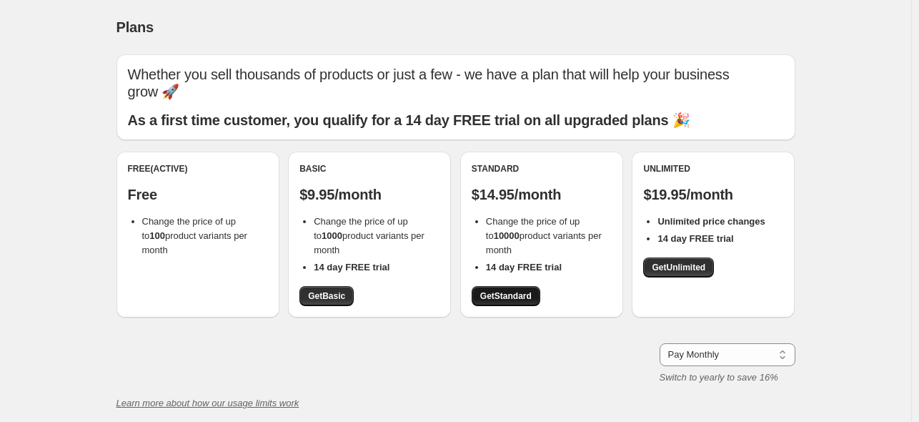
click at [512, 294] on span "Get Standard" at bounding box center [505, 295] width 51 height 11
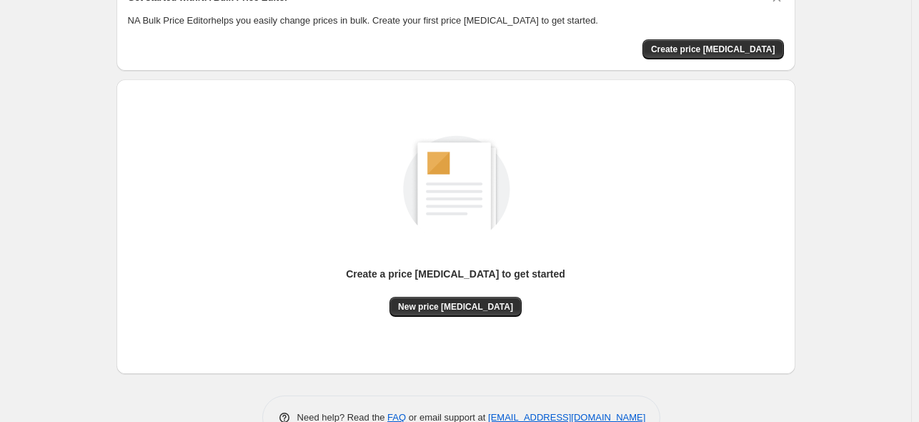
scroll to position [113, 0]
